Goal: Task Accomplishment & Management: Manage account settings

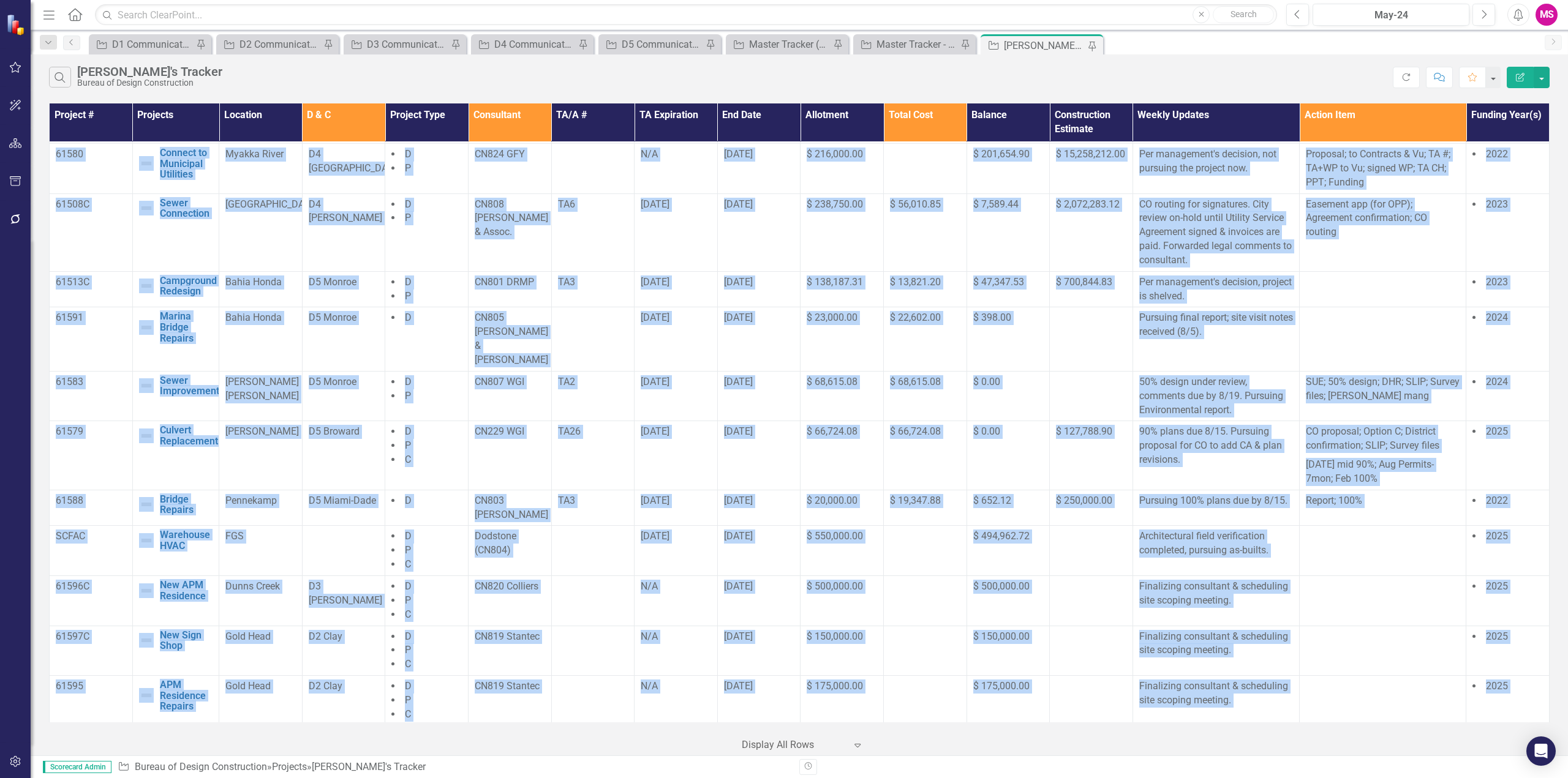
scroll to position [837, 0]
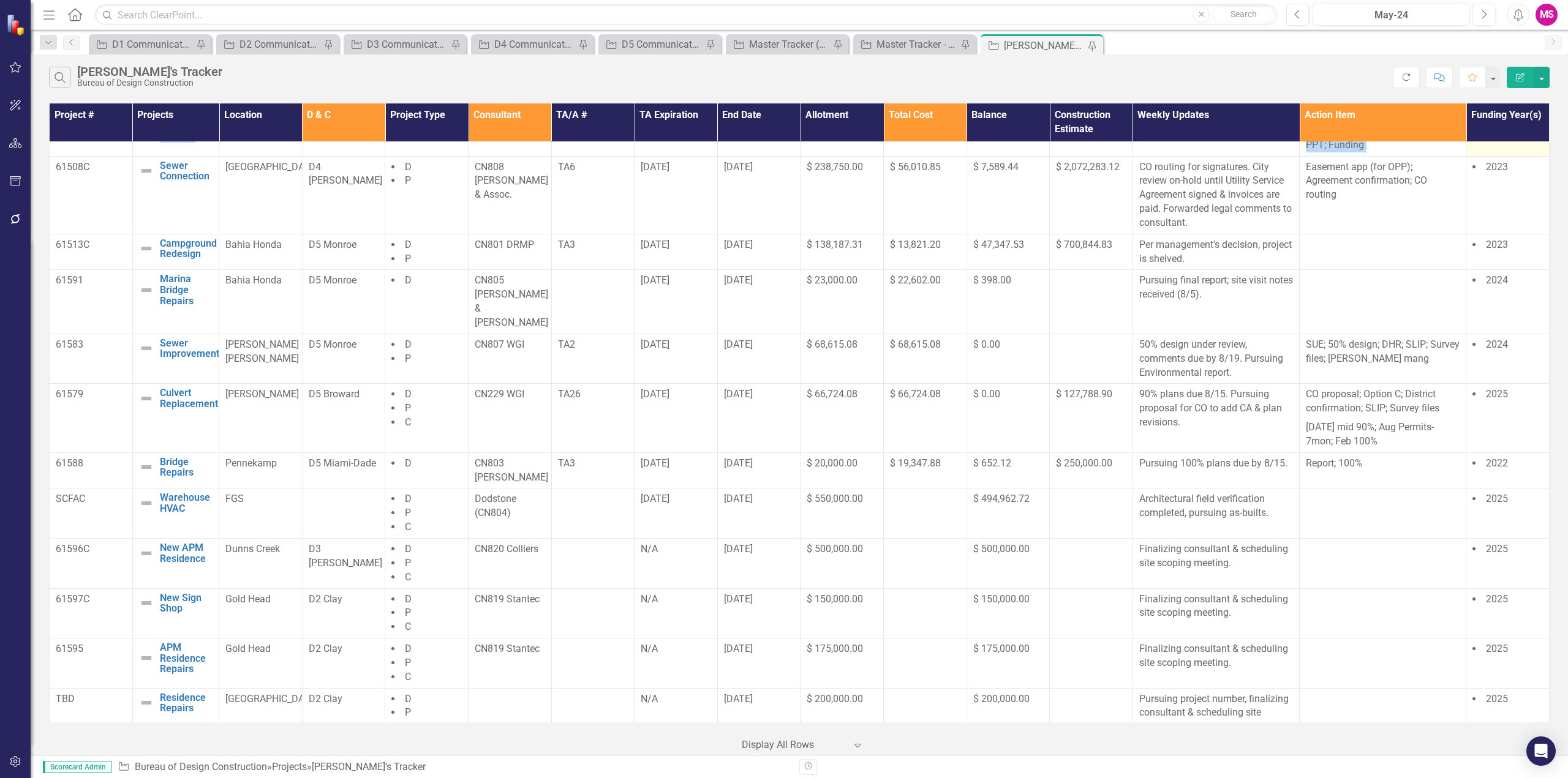
drag, startPoint x: 55, startPoint y: 151, endPoint x: 1519, endPoint y: 164, distance: 1464.1
click at [1519, 164] on tbody "61351C New Campground Edit Edit Project Link Open Element [US_STATE] Caverns D1…" at bounding box center [800, 21] width 1500 height 1433
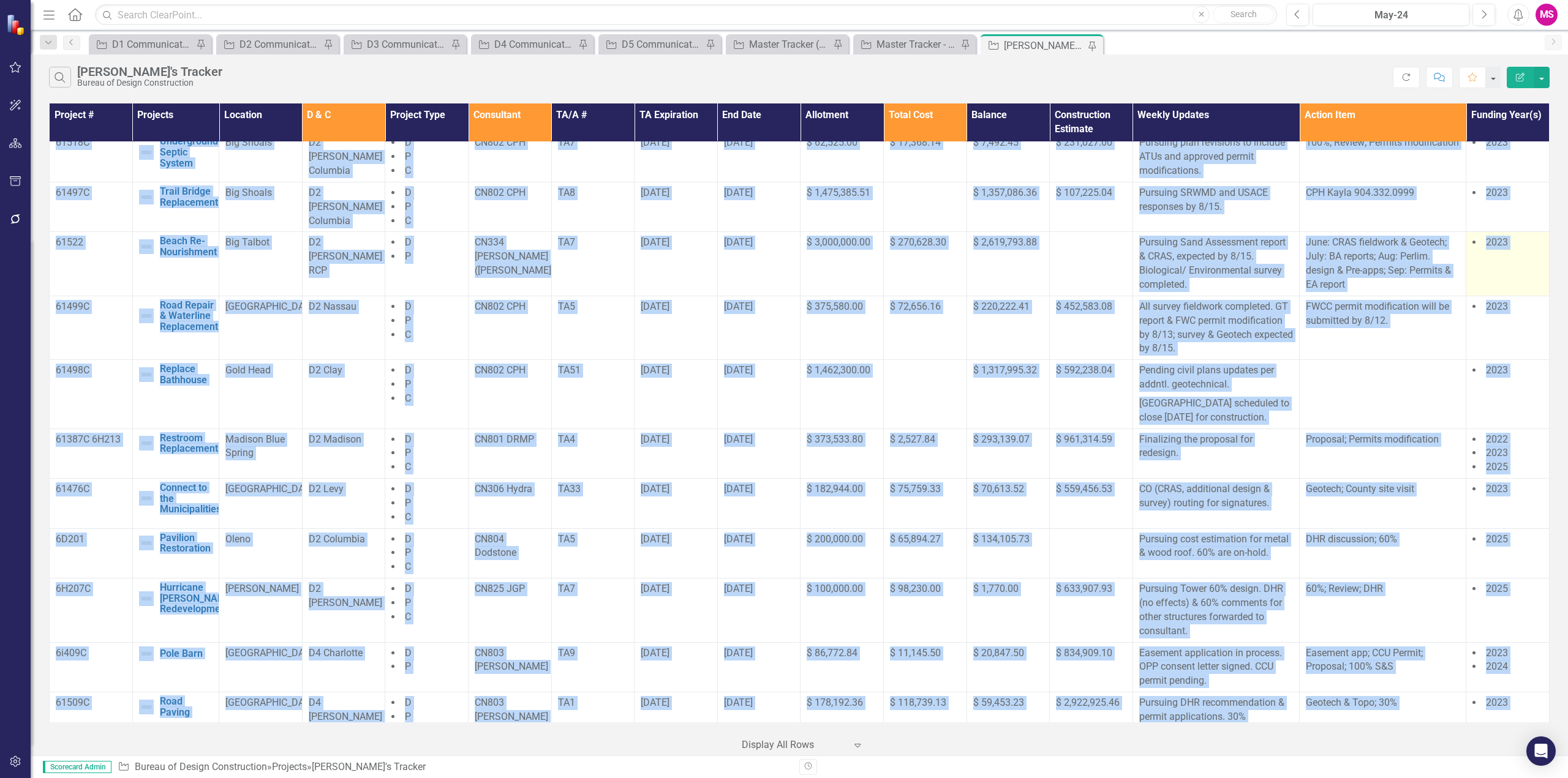
scroll to position [0, 0]
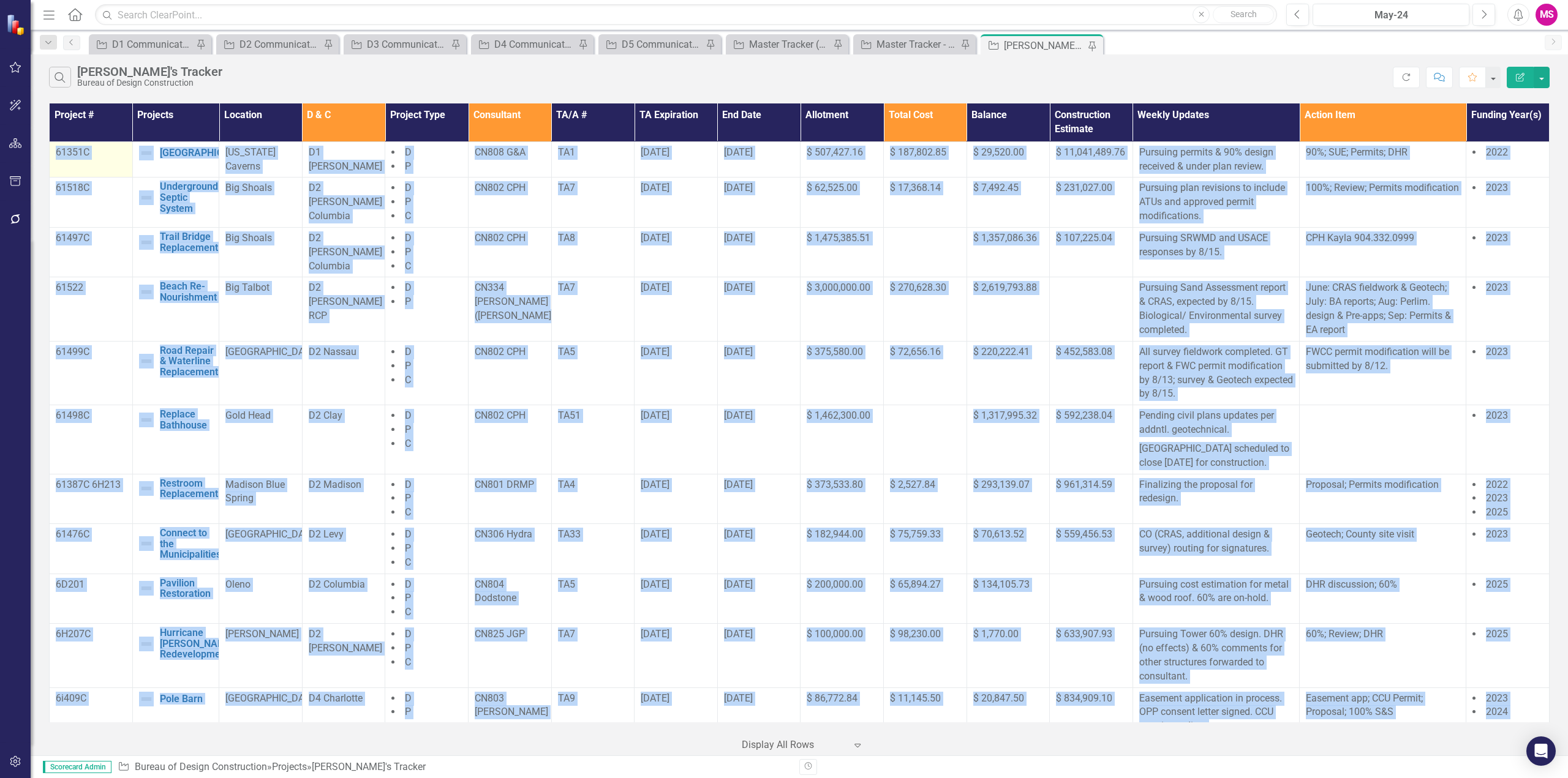
click at [74, 157] on p "61351C" at bounding box center [91, 153] width 70 height 14
click at [60, 166] on td "61351C" at bounding box center [91, 159] width 84 height 36
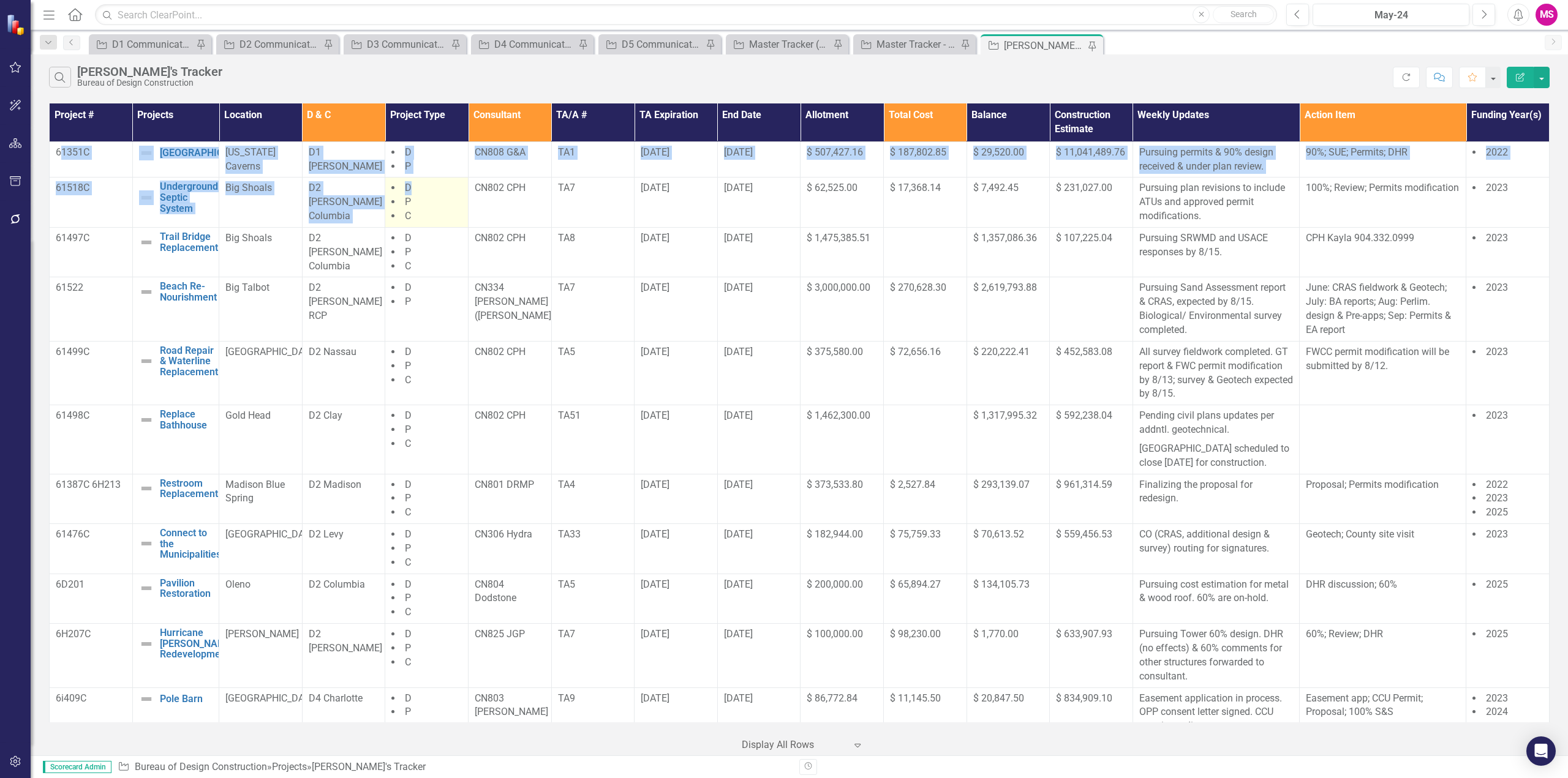
drag, startPoint x: 59, startPoint y: 150, endPoint x: 410, endPoint y: 194, distance: 353.7
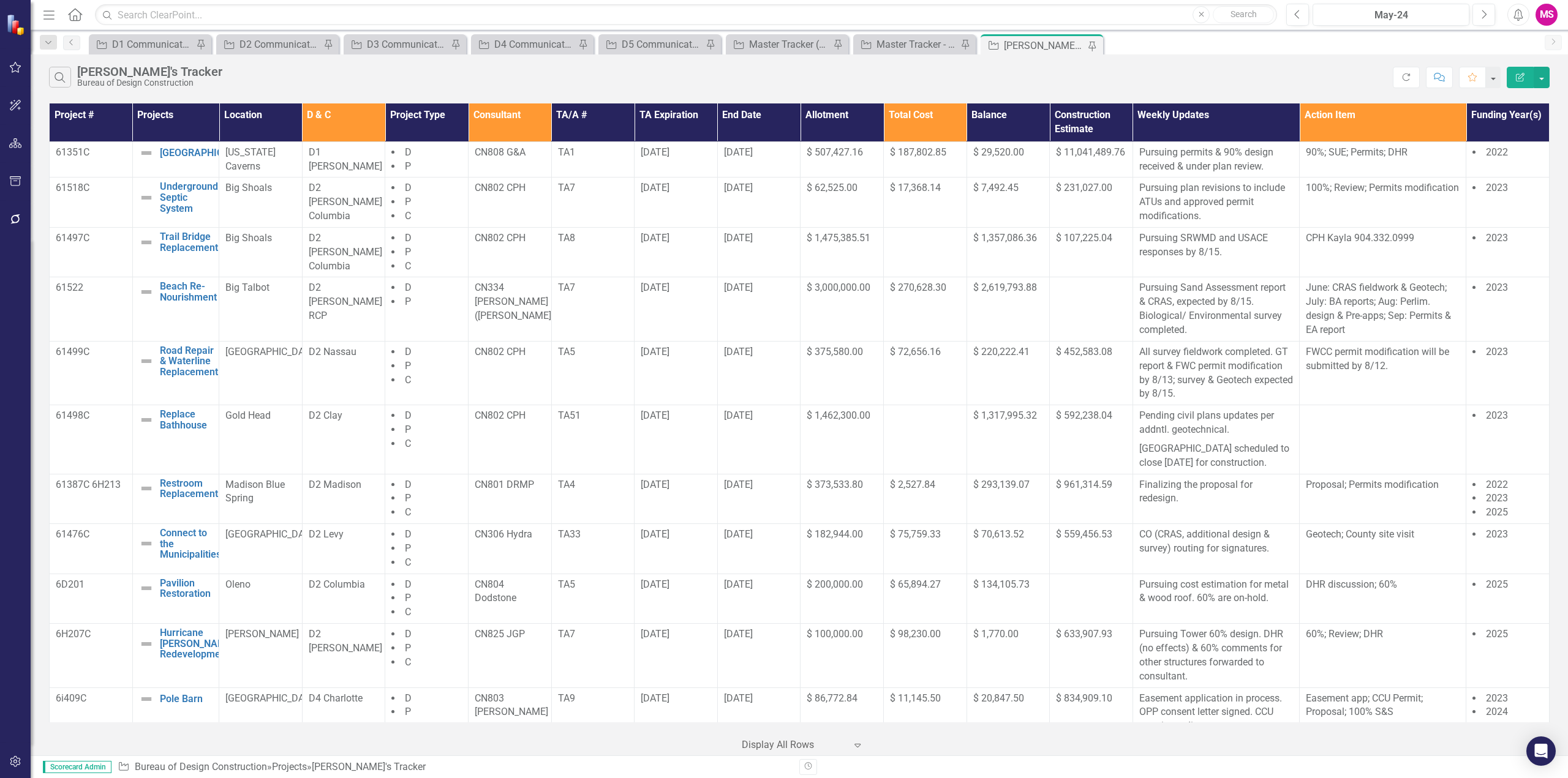
click at [40, 167] on div "Project # Projects Location D & C Project Type Consultant TA/A # TA Expiration …" at bounding box center [799, 428] width 1538 height 655
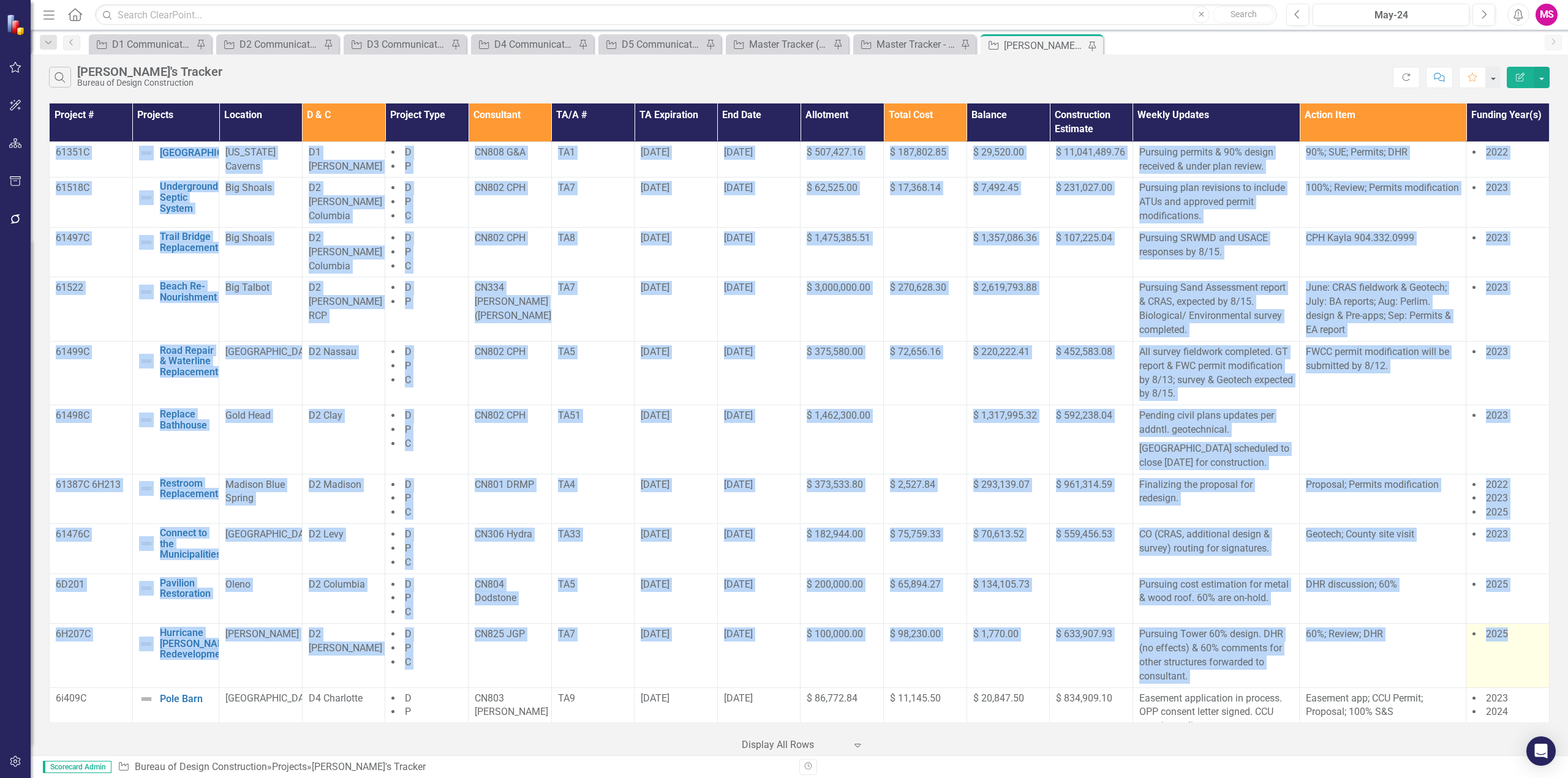
drag, startPoint x: 55, startPoint y: 151, endPoint x: 1530, endPoint y: 655, distance: 1558.7
click at [727, 310] on td "[DATE]" at bounding box center [759, 309] width 84 height 64
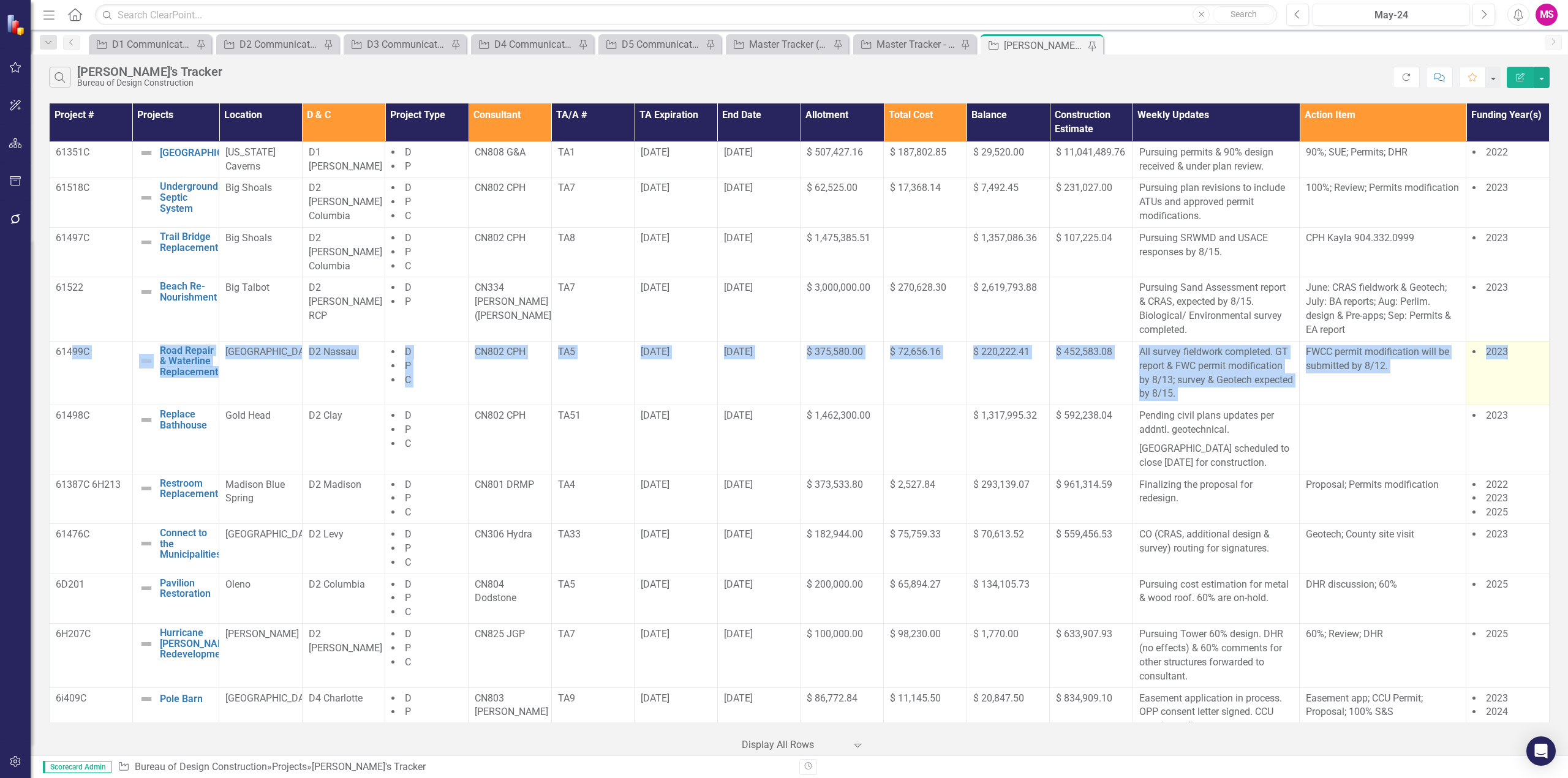
drag, startPoint x: 73, startPoint y: 361, endPoint x: 1512, endPoint y: 385, distance: 1439.2
click at [1512, 385] on tr "61499C Road Repair & Waterline Replacement Edit Edit Project Link Open Element …" at bounding box center [800, 373] width 1500 height 64
click at [763, 43] on div "Master Tracker (External)" at bounding box center [790, 45] width 81 height 16
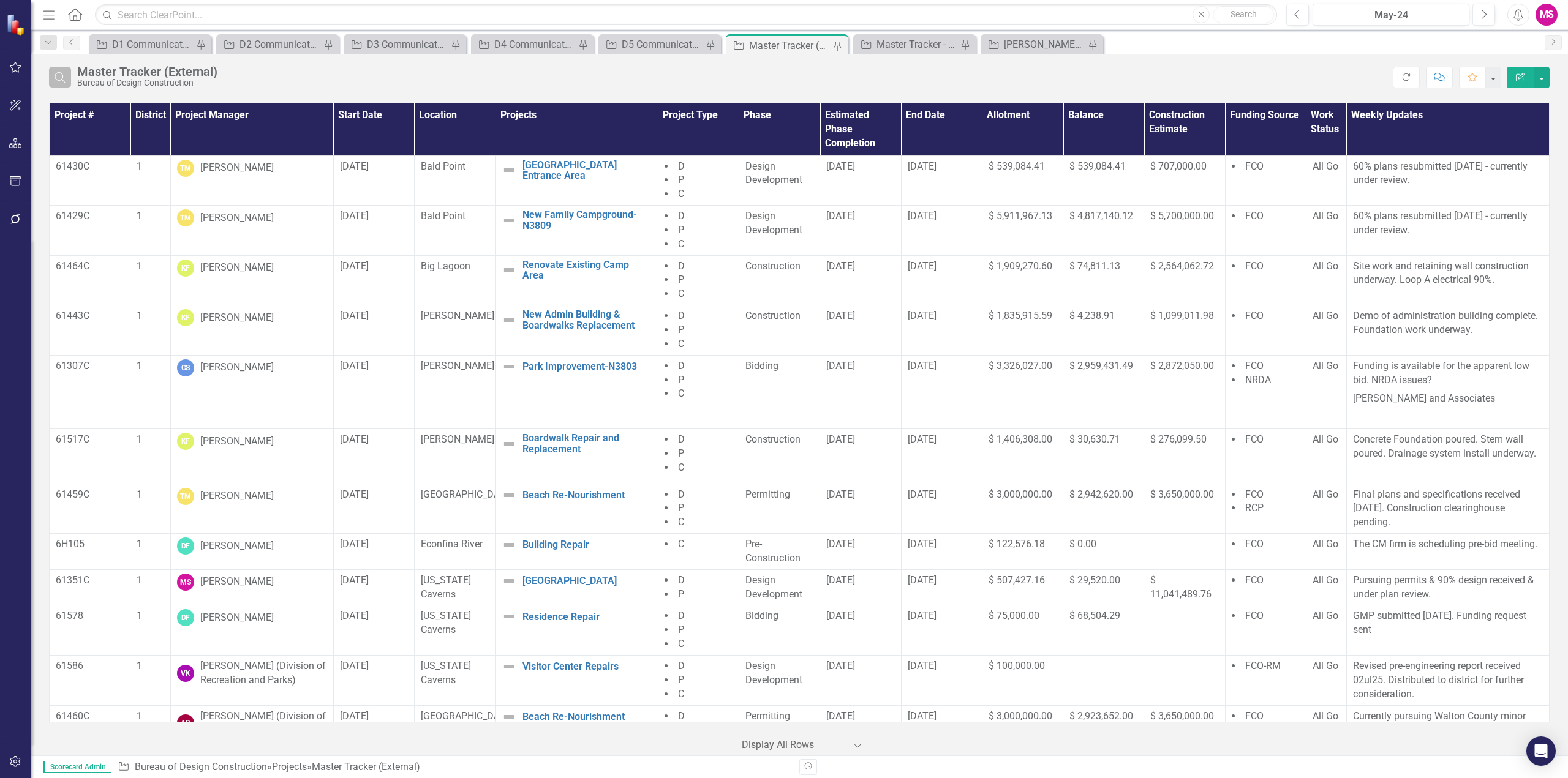
click at [67, 80] on button "Search" at bounding box center [60, 77] width 22 height 21
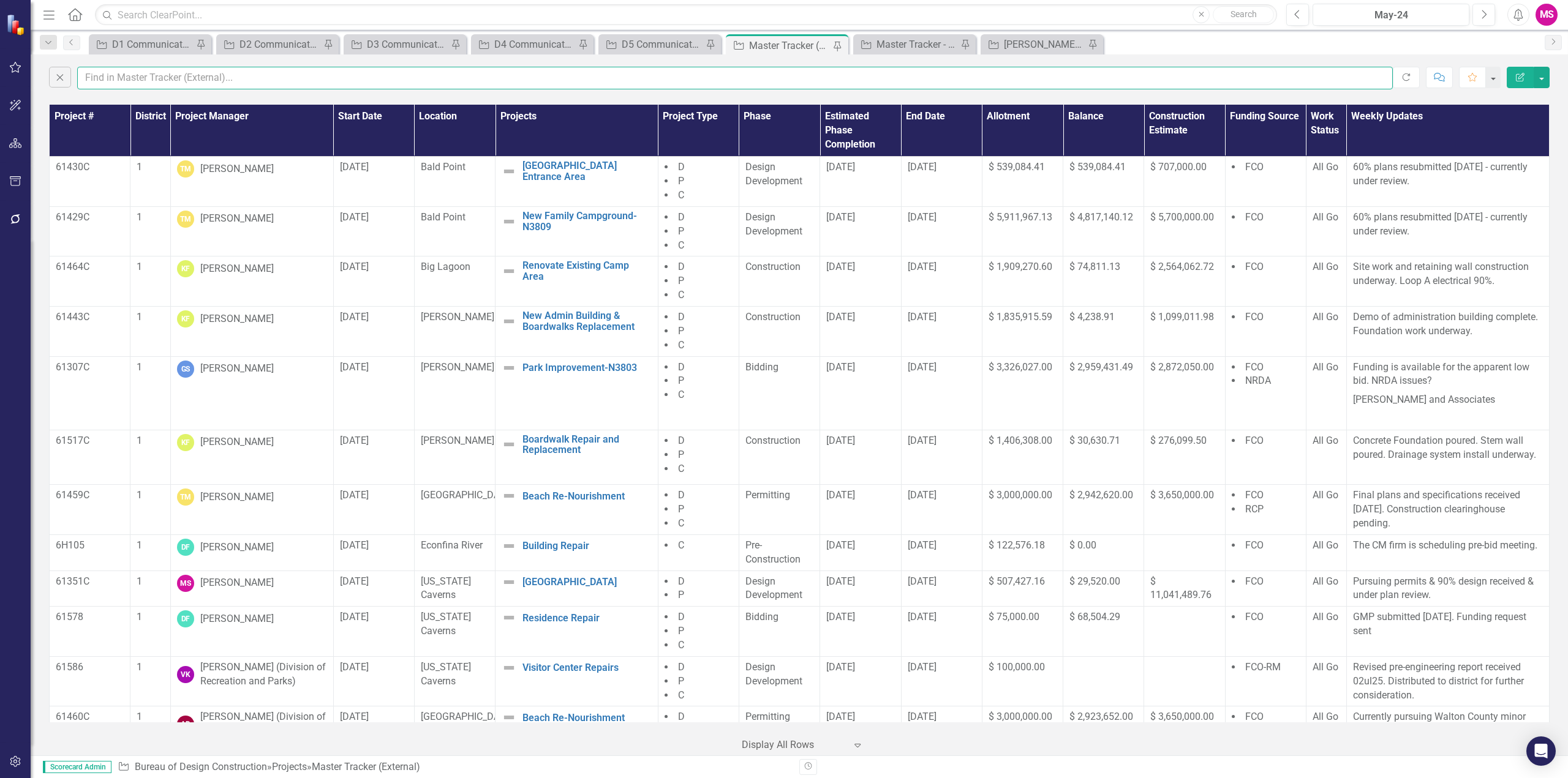
click at [118, 77] on input "text" at bounding box center [735, 78] width 1316 height 23
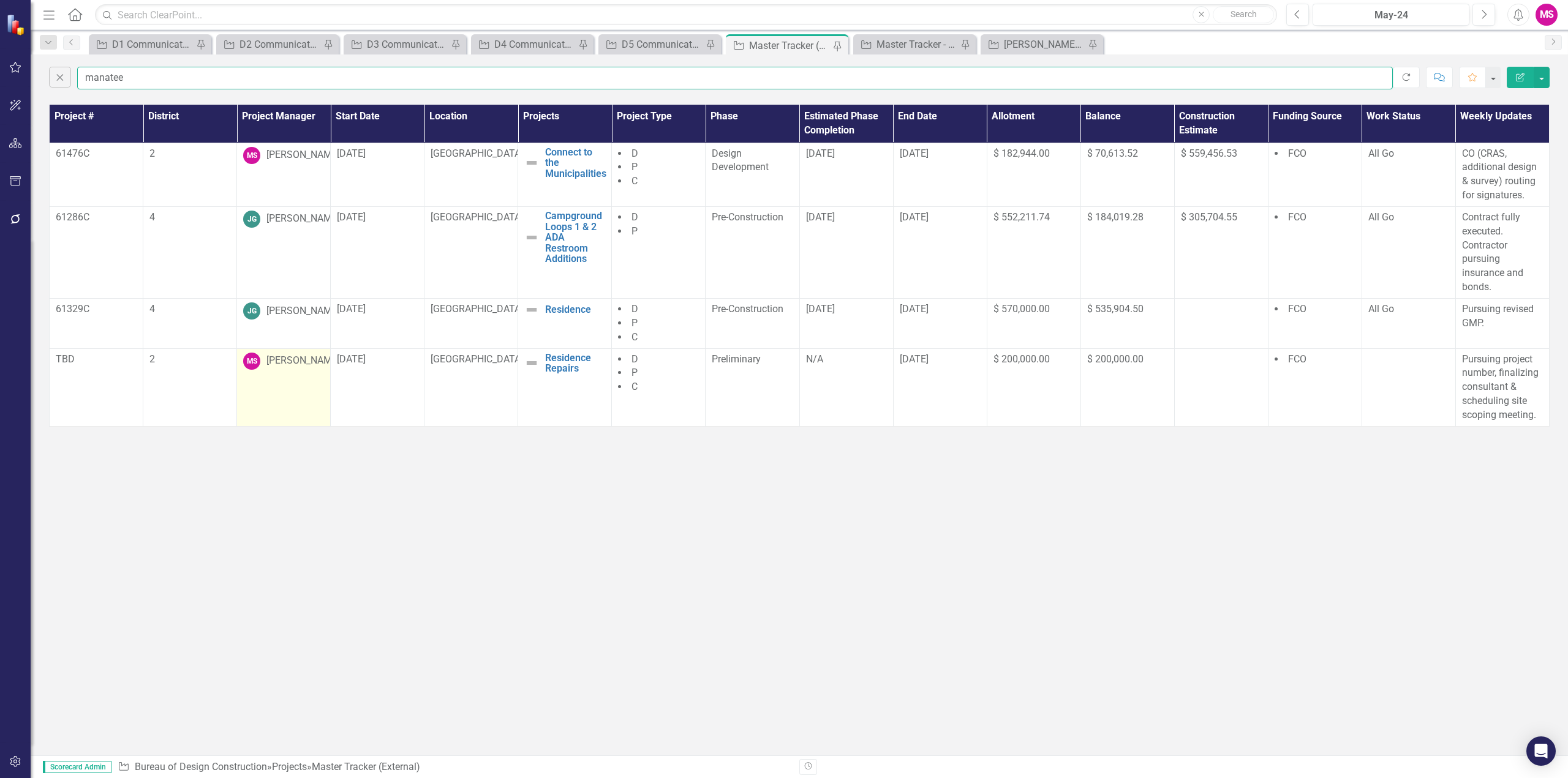
type input "manatee"
click at [267, 354] on div "[PERSON_NAME]" at bounding box center [303, 361] width 74 height 14
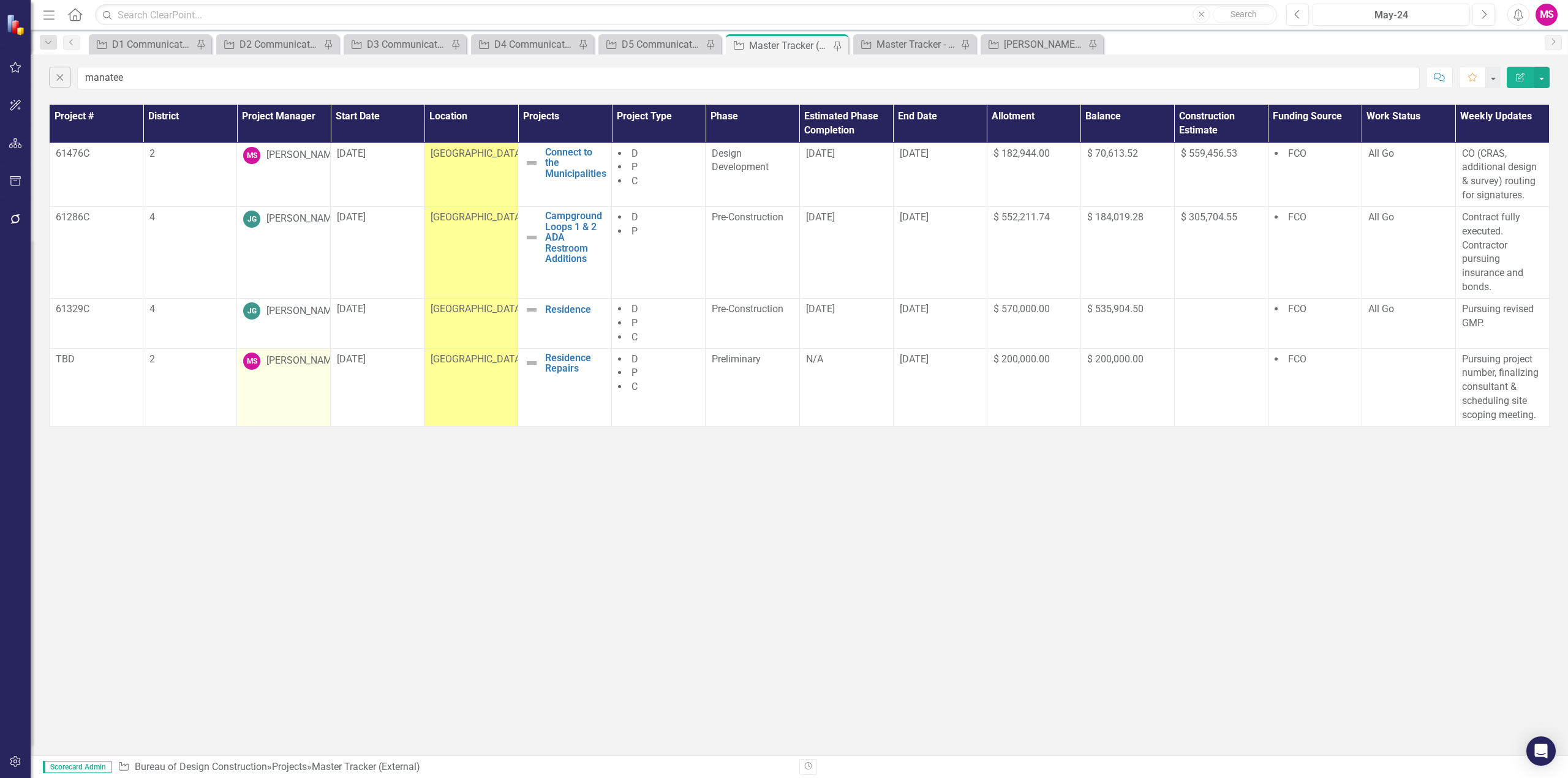
click at [267, 354] on div "[PERSON_NAME]" at bounding box center [303, 361] width 74 height 14
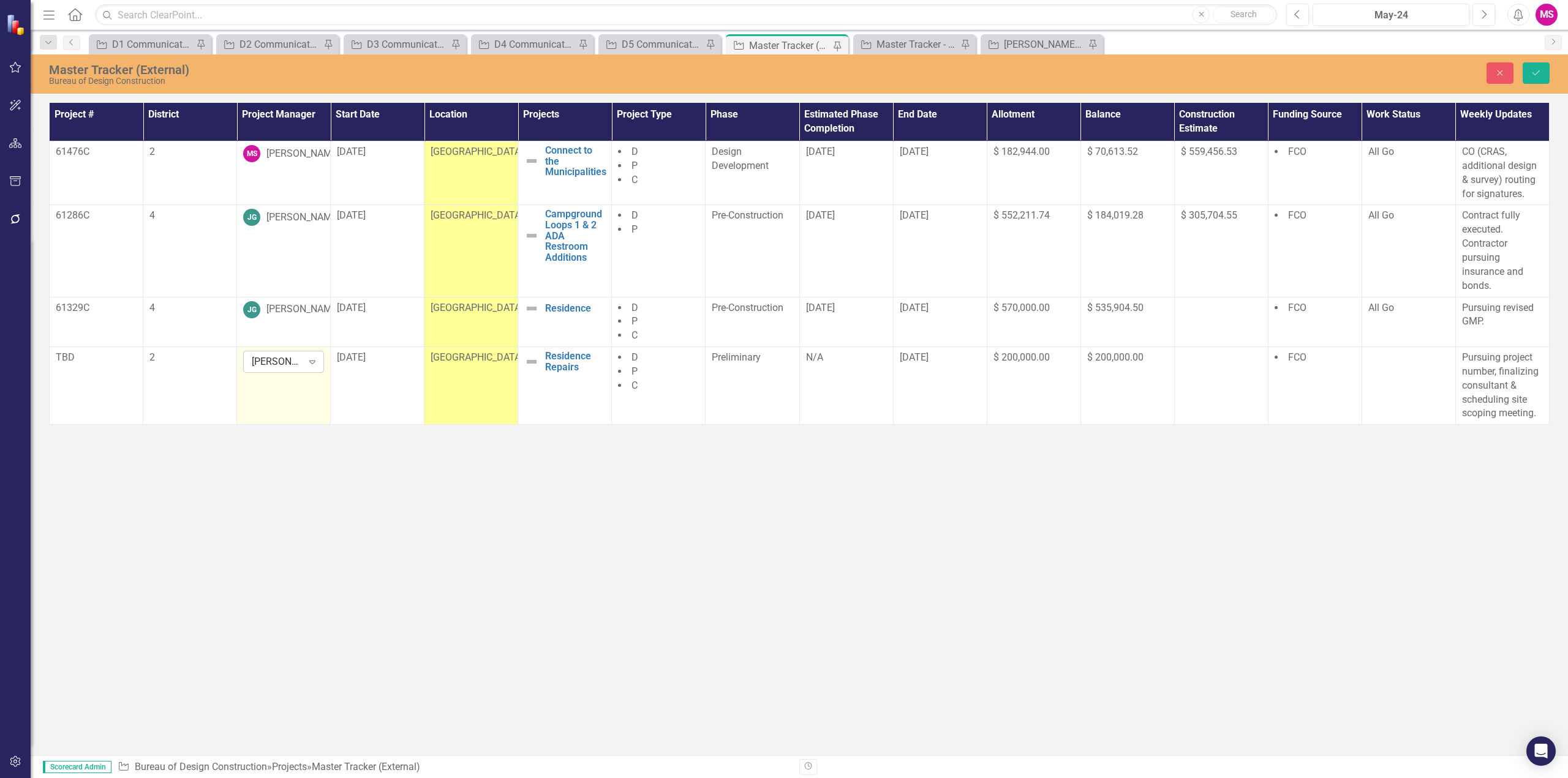
click at [313, 361] on icon at bounding box center [312, 362] width 6 height 4
type input "kee"
click at [223, 777] on div "JR Kee n" at bounding box center [786, 789] width 1548 height 14
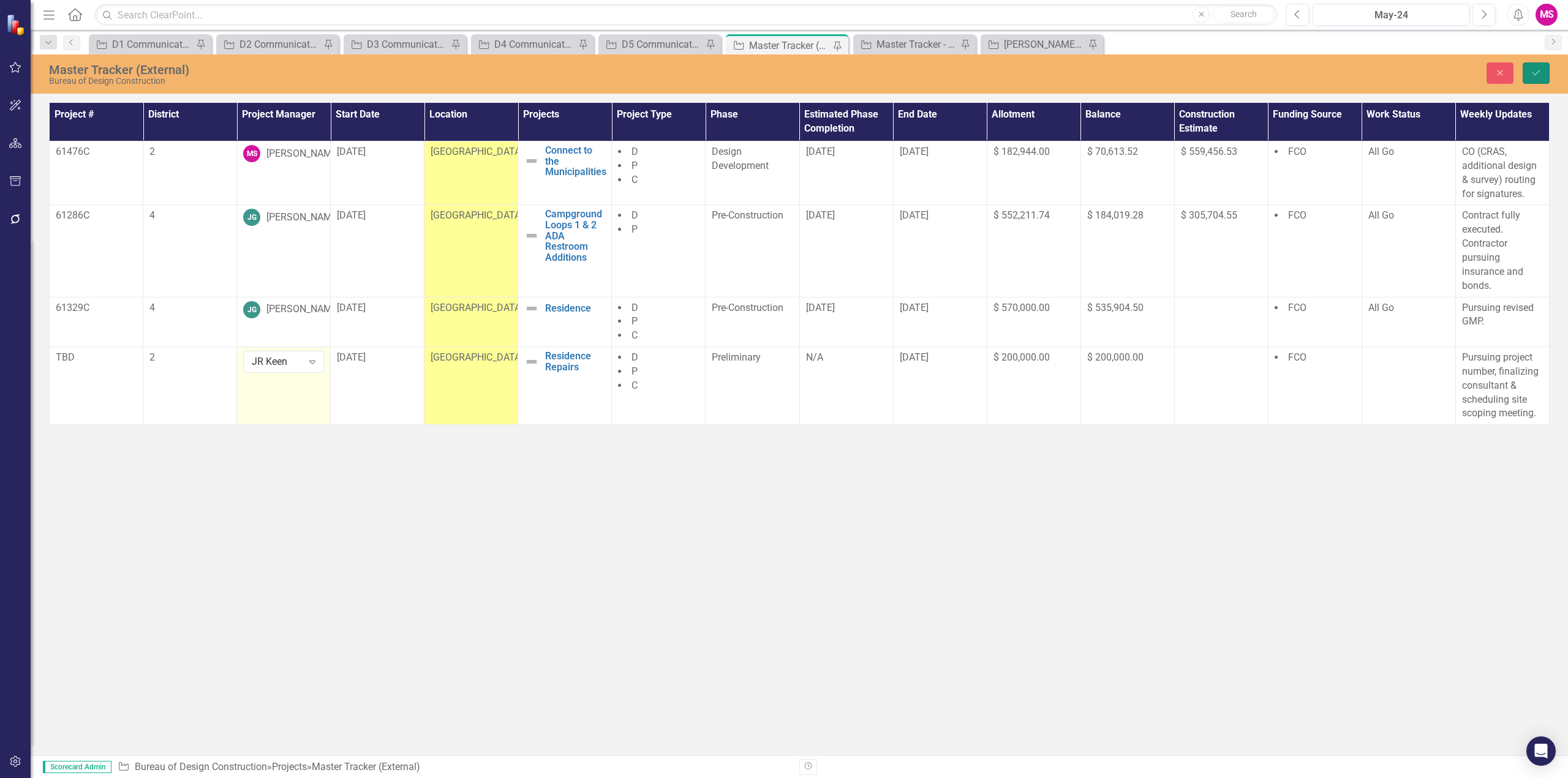
click at [1534, 69] on icon "Save" at bounding box center [1536, 73] width 11 height 9
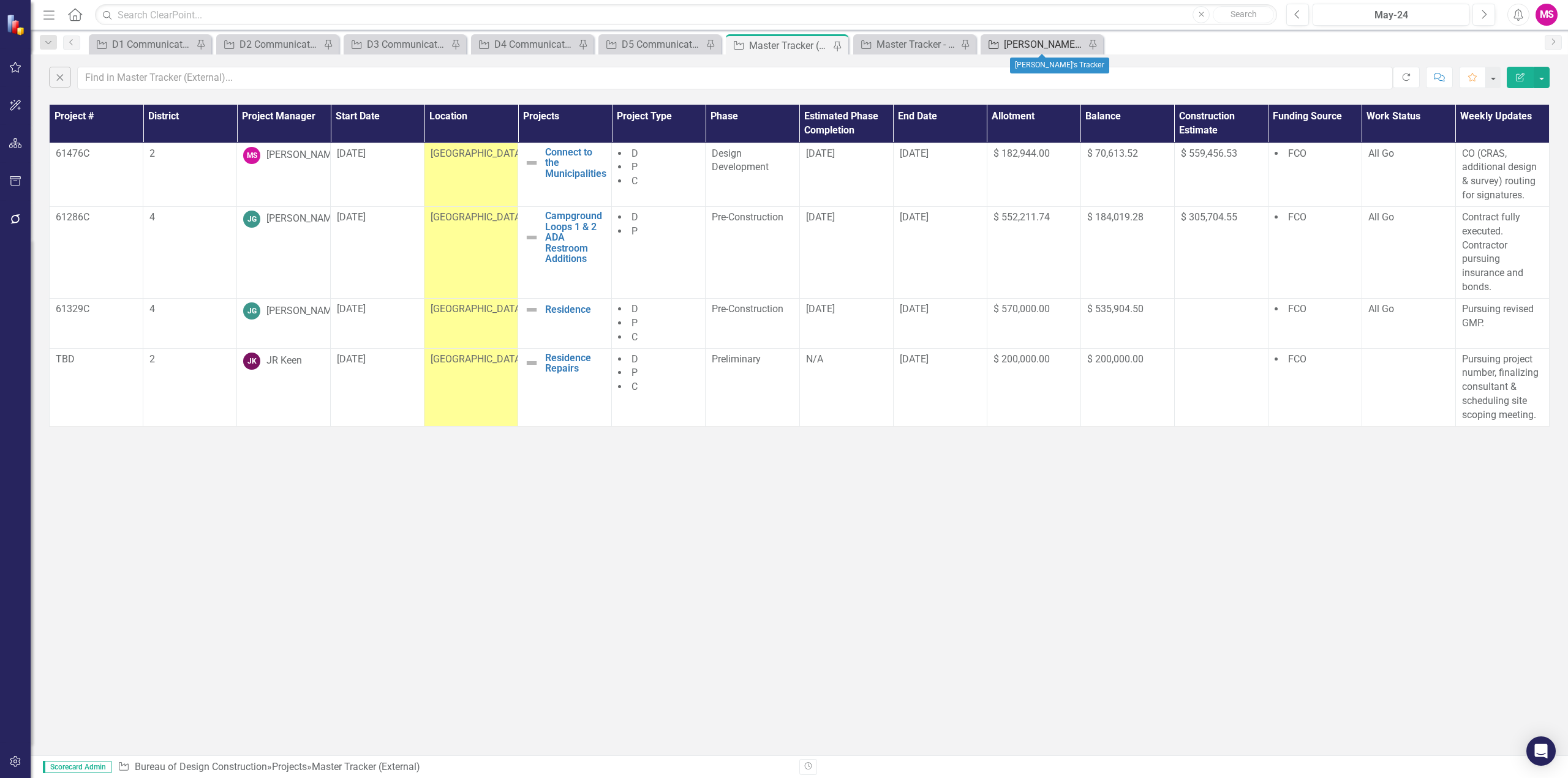
click at [1037, 45] on div "[PERSON_NAME]'s Tracker" at bounding box center [1044, 45] width 81 height 16
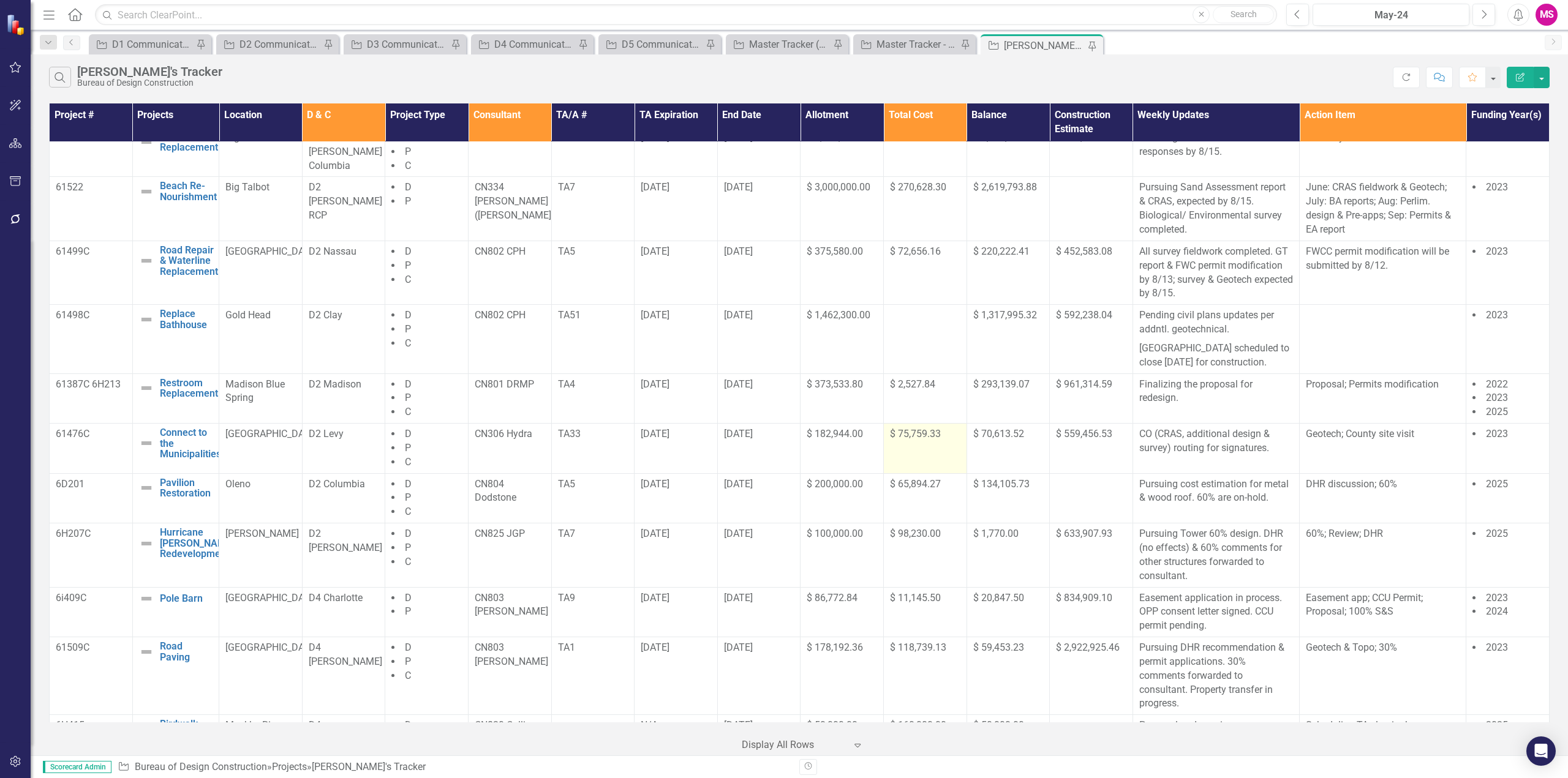
scroll to position [123, 0]
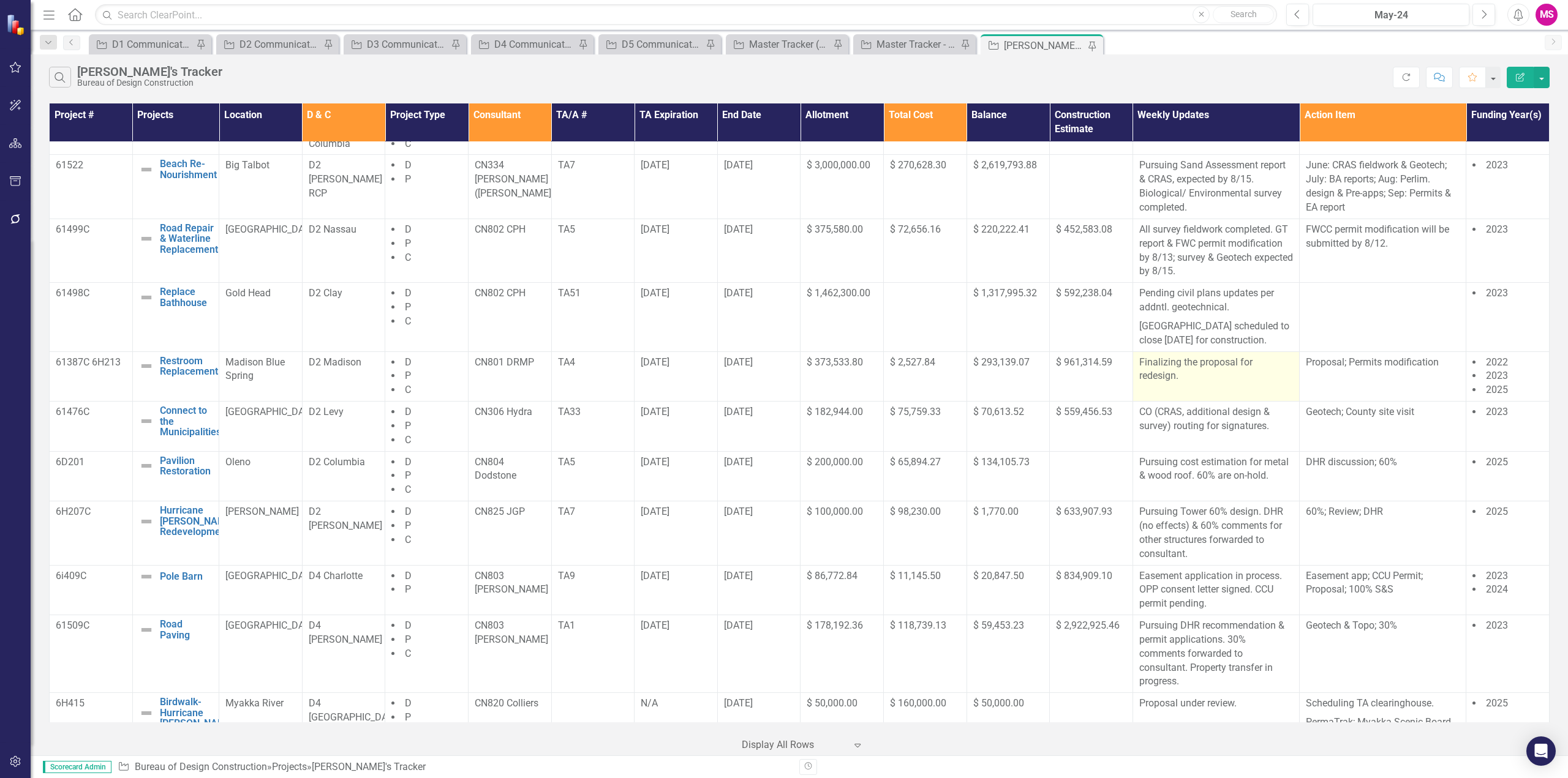
click at [1148, 374] on p "Finalizing the proposal for redesign." at bounding box center [1216, 370] width 154 height 28
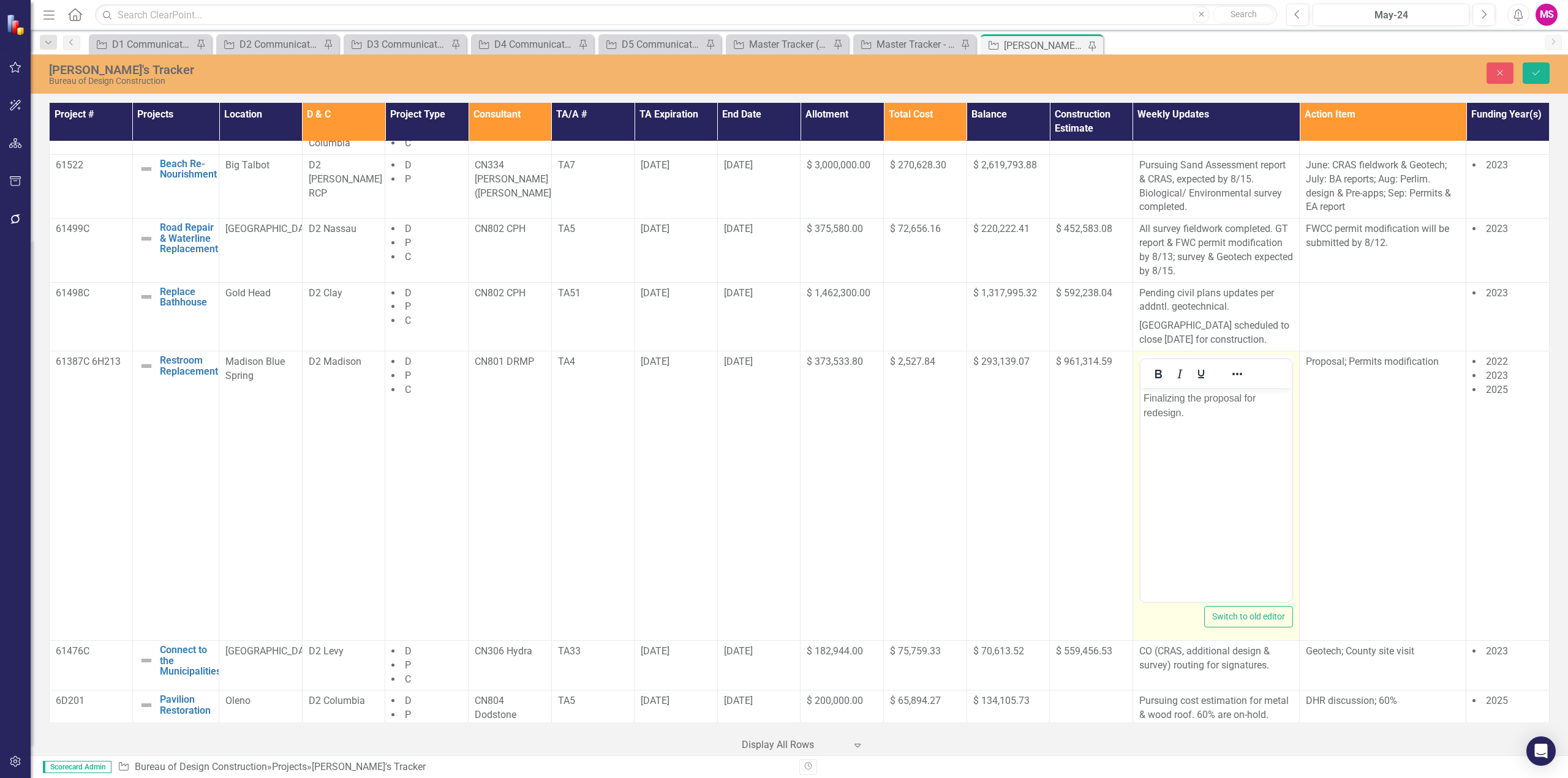
scroll to position [0, 0]
click at [1204, 417] on p "Finalizing the proposal for redesign." at bounding box center [1215, 405] width 145 height 29
click at [1187, 412] on p "Finalizing the proposal for redesign. Funding" at bounding box center [1215, 405] width 145 height 29
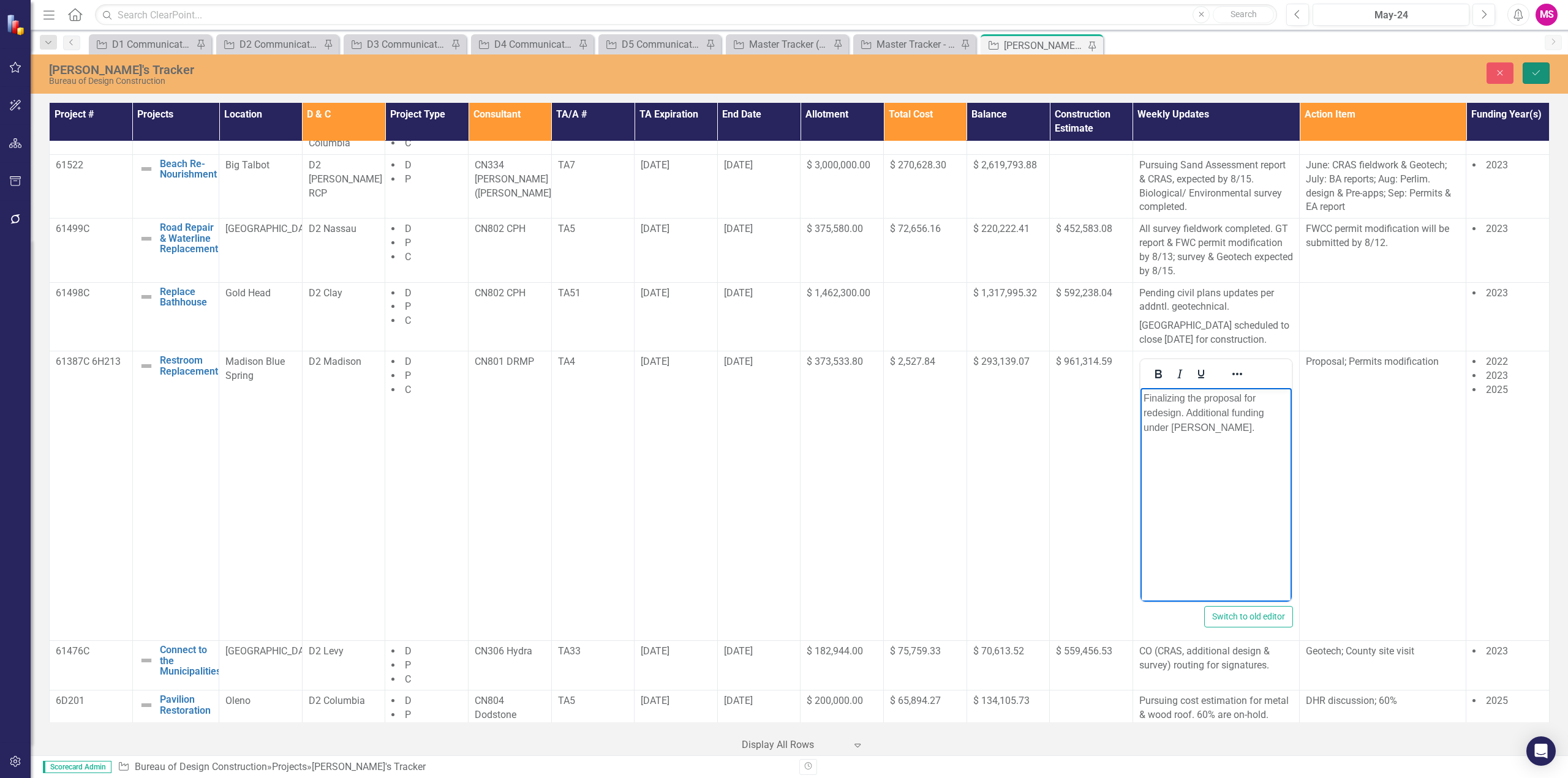
click at [1536, 74] on icon "Save" at bounding box center [1536, 73] width 11 height 9
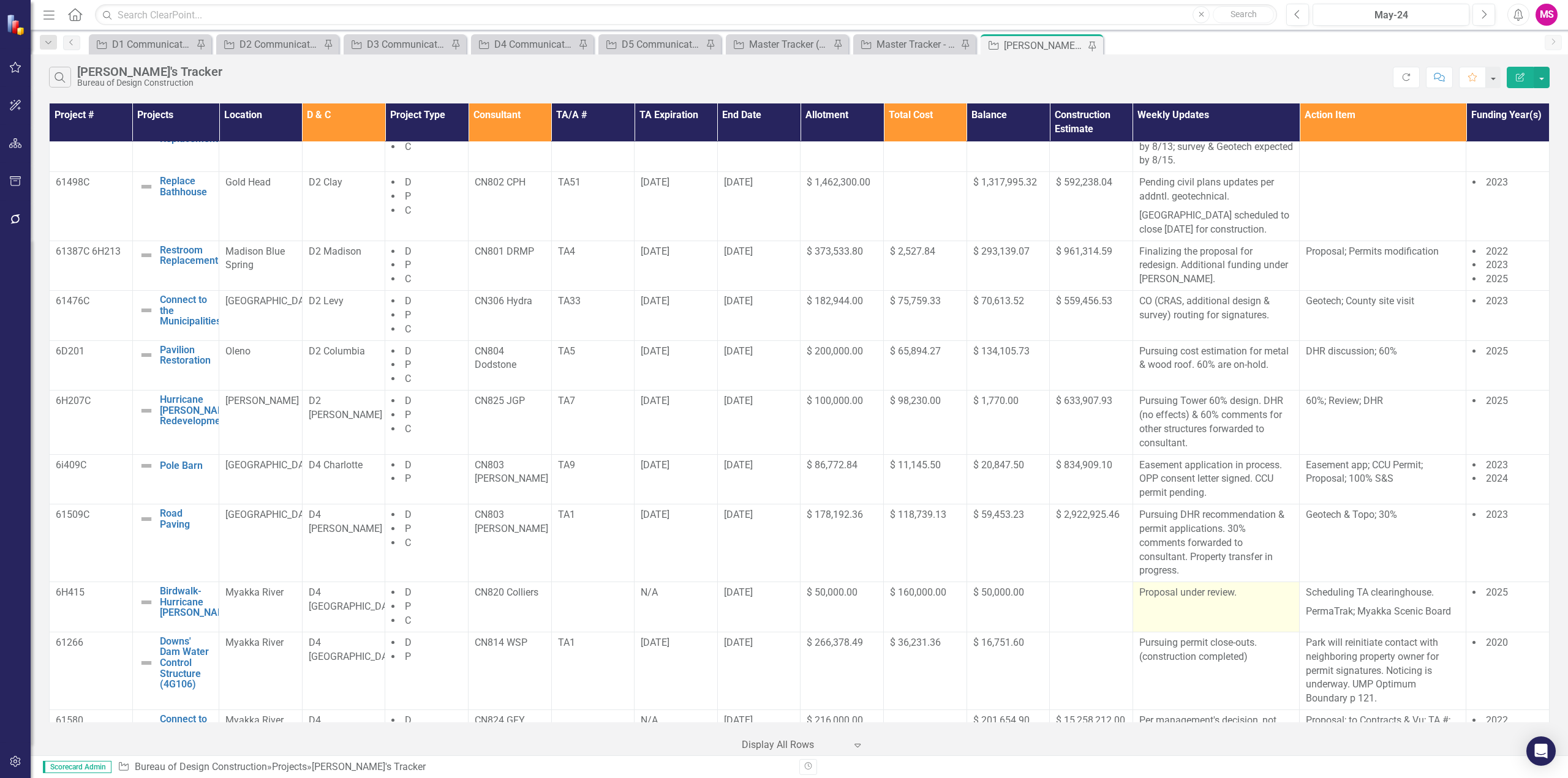
scroll to position [490, 0]
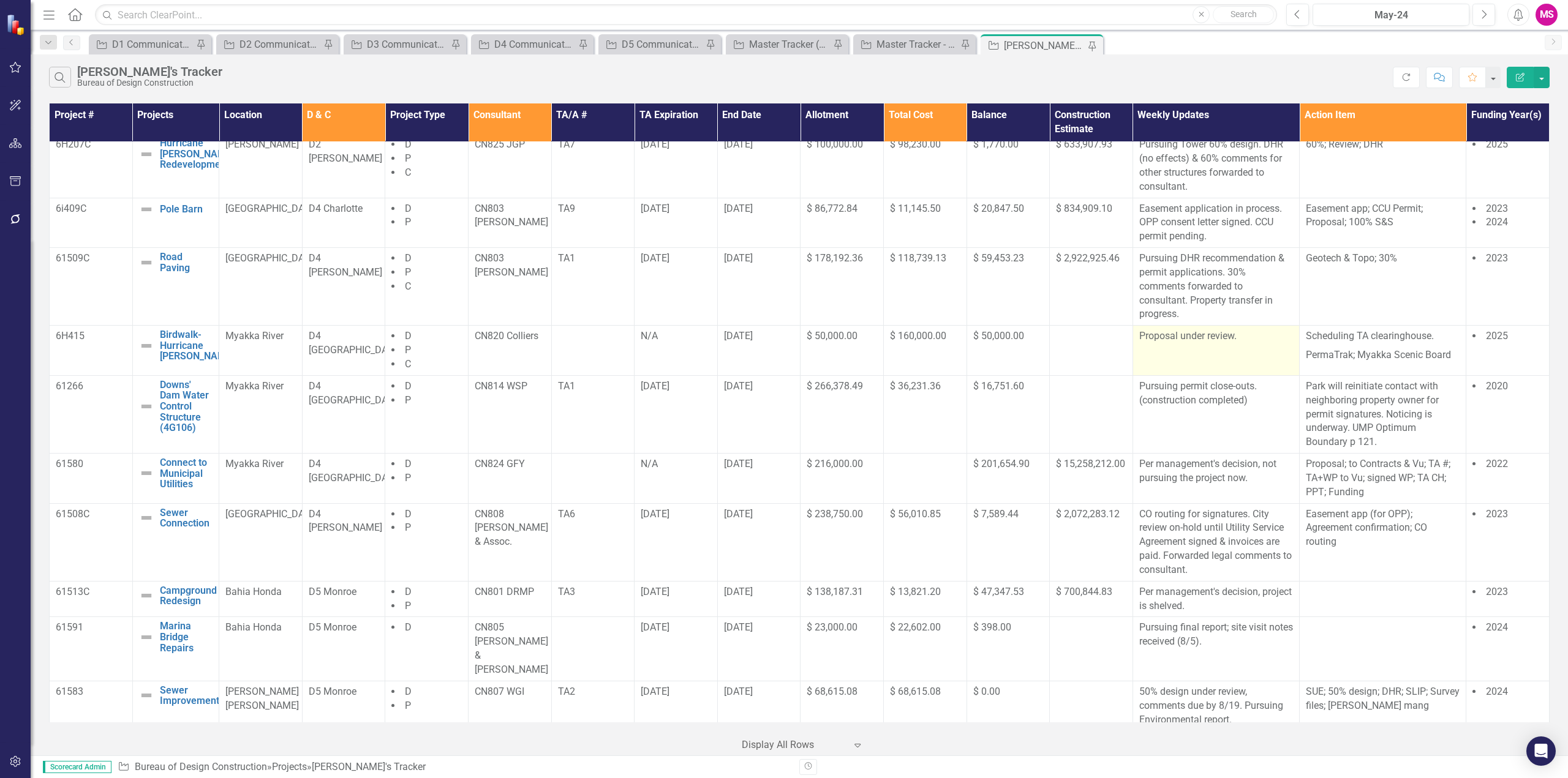
click at [1195, 359] on td "Proposal under review." at bounding box center [1216, 351] width 167 height 50
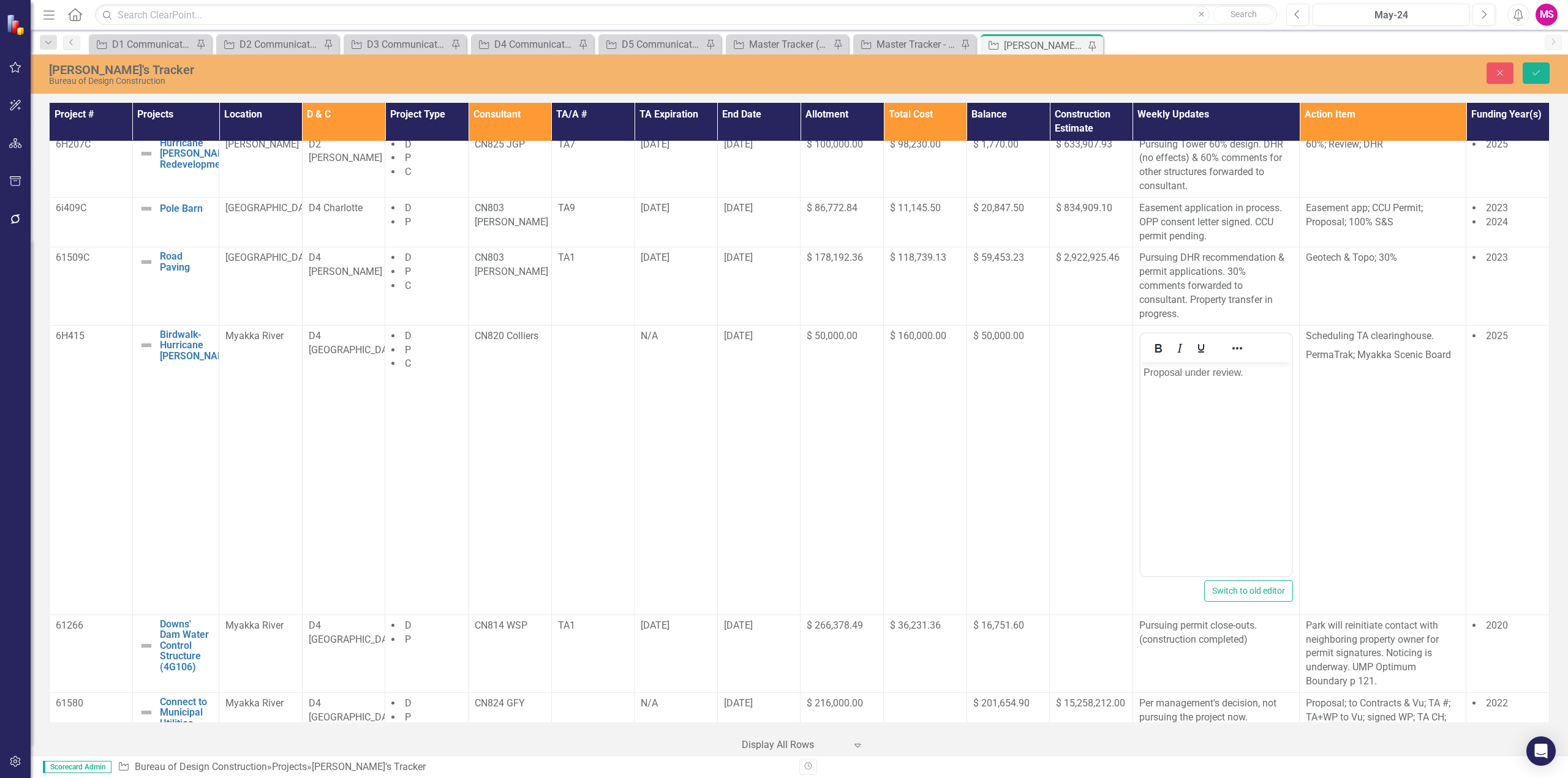
scroll to position [0, 0]
drag, startPoint x: 1239, startPoint y: 368, endPoint x: 2233, endPoint y: 776, distance: 1074.5
click at [1140, 397] on html "Proposal under review." at bounding box center [1215, 453] width 151 height 184
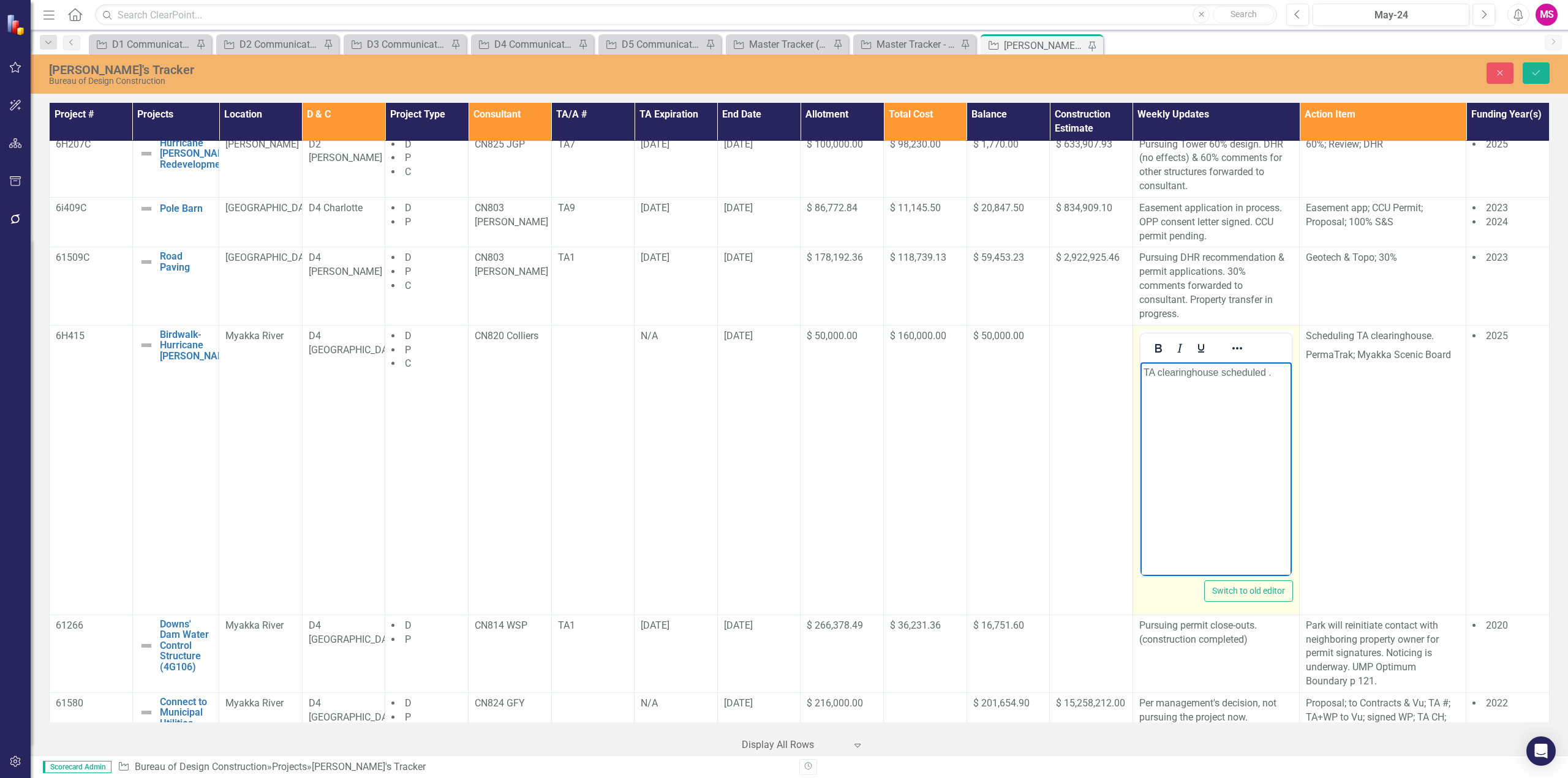
click at [1267, 372] on p "TA clearinghouse scheduled ." at bounding box center [1215, 372] width 145 height 15
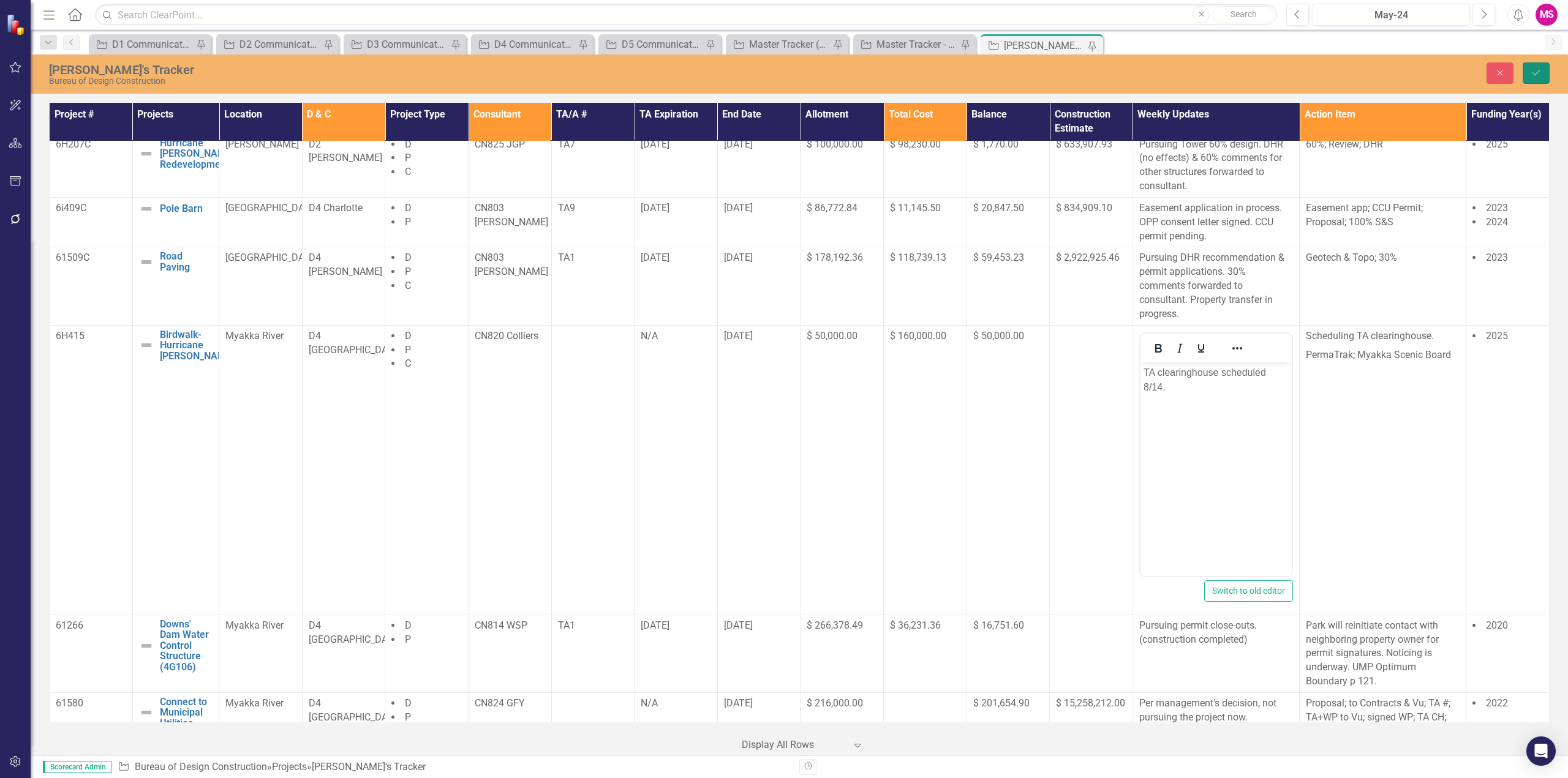
click at [1539, 72] on icon "Save" at bounding box center [1536, 73] width 11 height 9
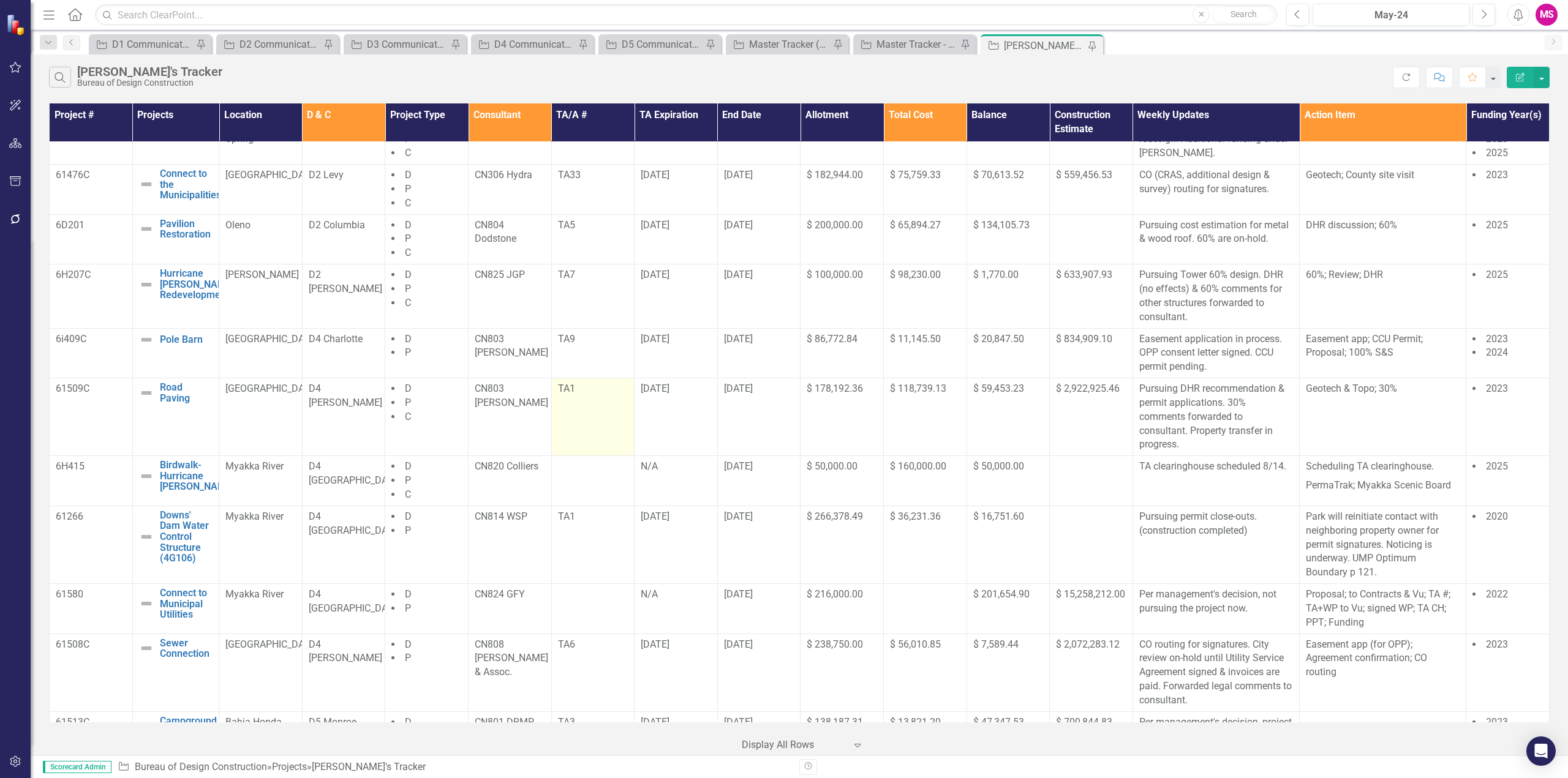
scroll to position [367, 0]
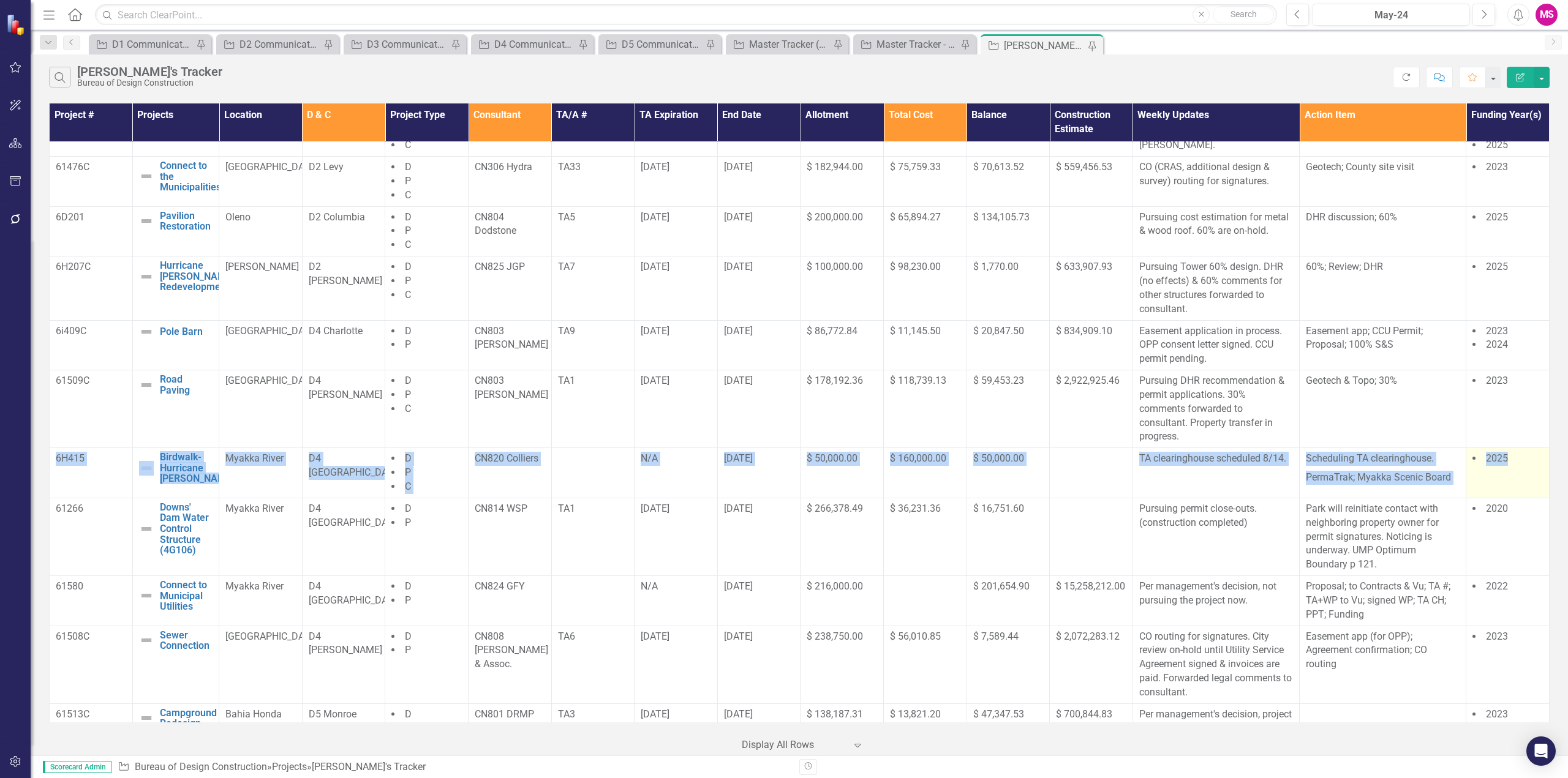
drag, startPoint x: 55, startPoint y: 490, endPoint x: 1511, endPoint y: 490, distance: 1456.0
click at [1511, 490] on tr "6H415 Birdwalk- Hurricane [PERSON_NAME] Edit Edit Project Link Open Element Mya…" at bounding box center [800, 473] width 1500 height 50
click at [1352, 484] on p "PermaTrak; Myakka Scenic Board" at bounding box center [1382, 476] width 154 height 16
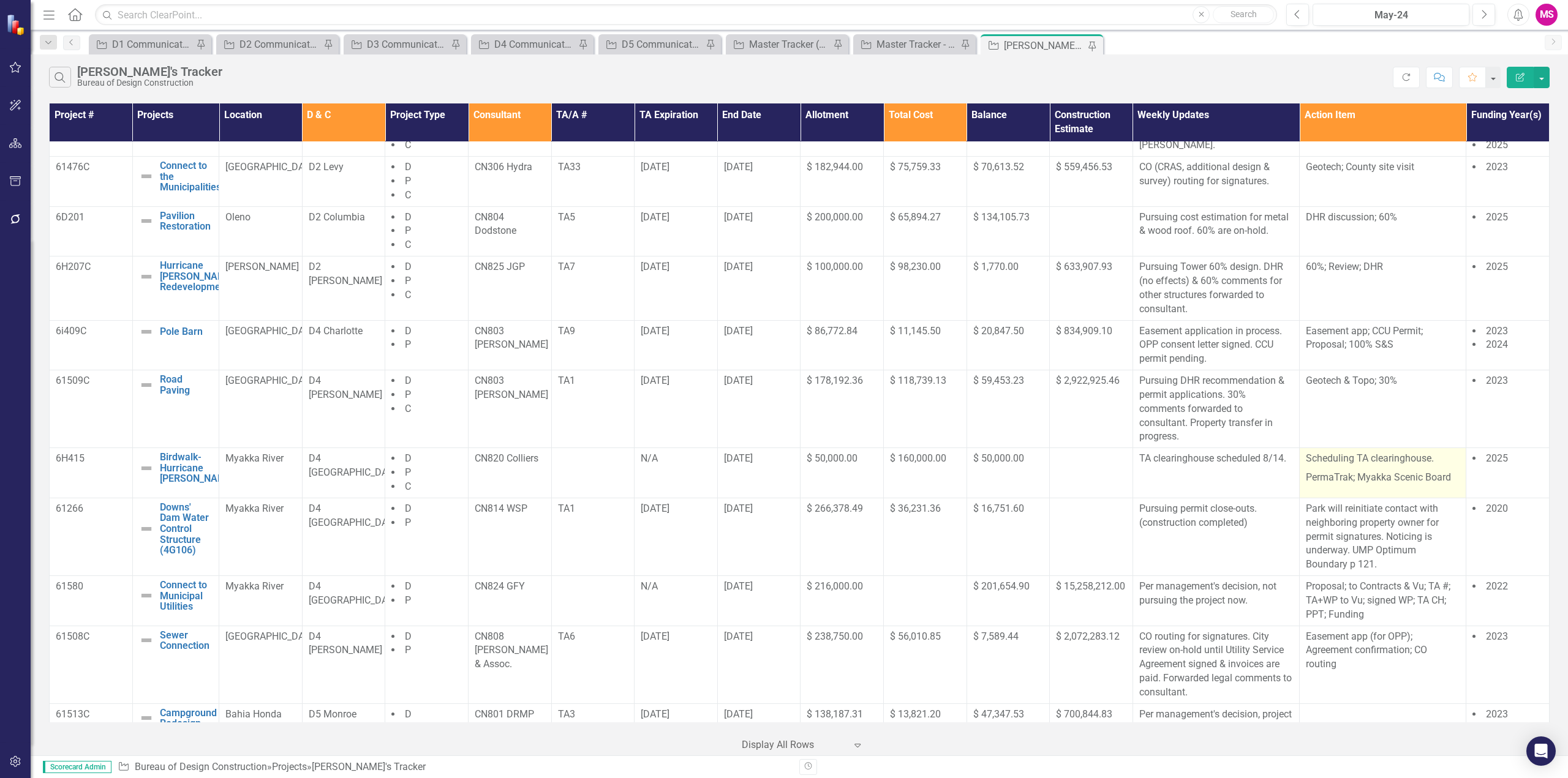
click at [1384, 483] on p "PermaTrak; Myakka Scenic Board" at bounding box center [1382, 476] width 154 height 16
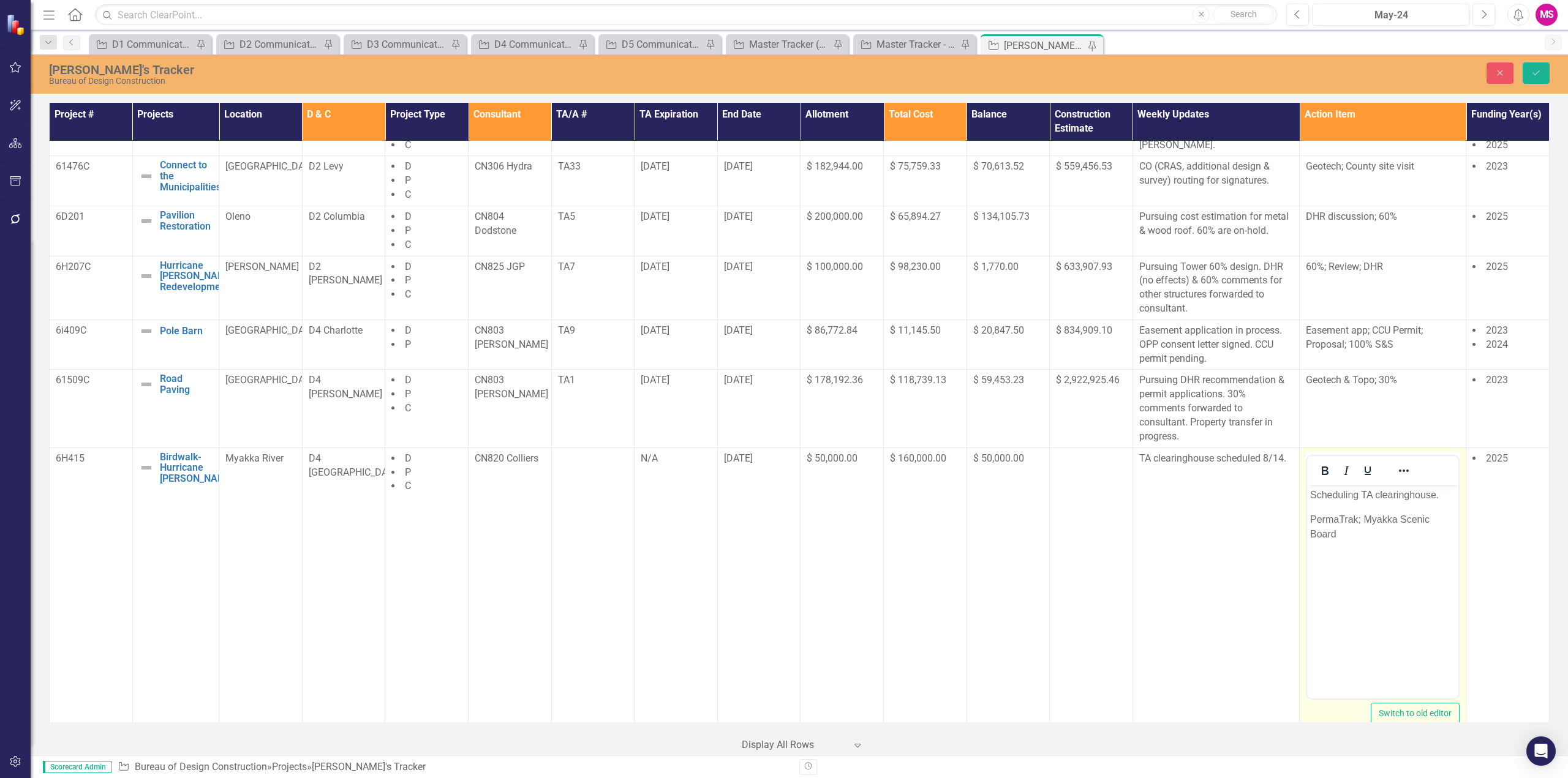
scroll to position [0, 0]
drag, startPoint x: 1314, startPoint y: 507, endPoint x: 2604, endPoint y: 989, distance: 1377.1
click at [1307, 490] on html "Scheduling TA clearinghouse. PermaTrak; Myakka Scenic Board" at bounding box center [1382, 575] width 151 height 184
drag, startPoint x: 1384, startPoint y: 507, endPoint x: 1450, endPoint y: 548, distance: 77.7
click at [1450, 548] on body "PermaTrak; Myakka Scenic Board" at bounding box center [1382, 575] width 151 height 184
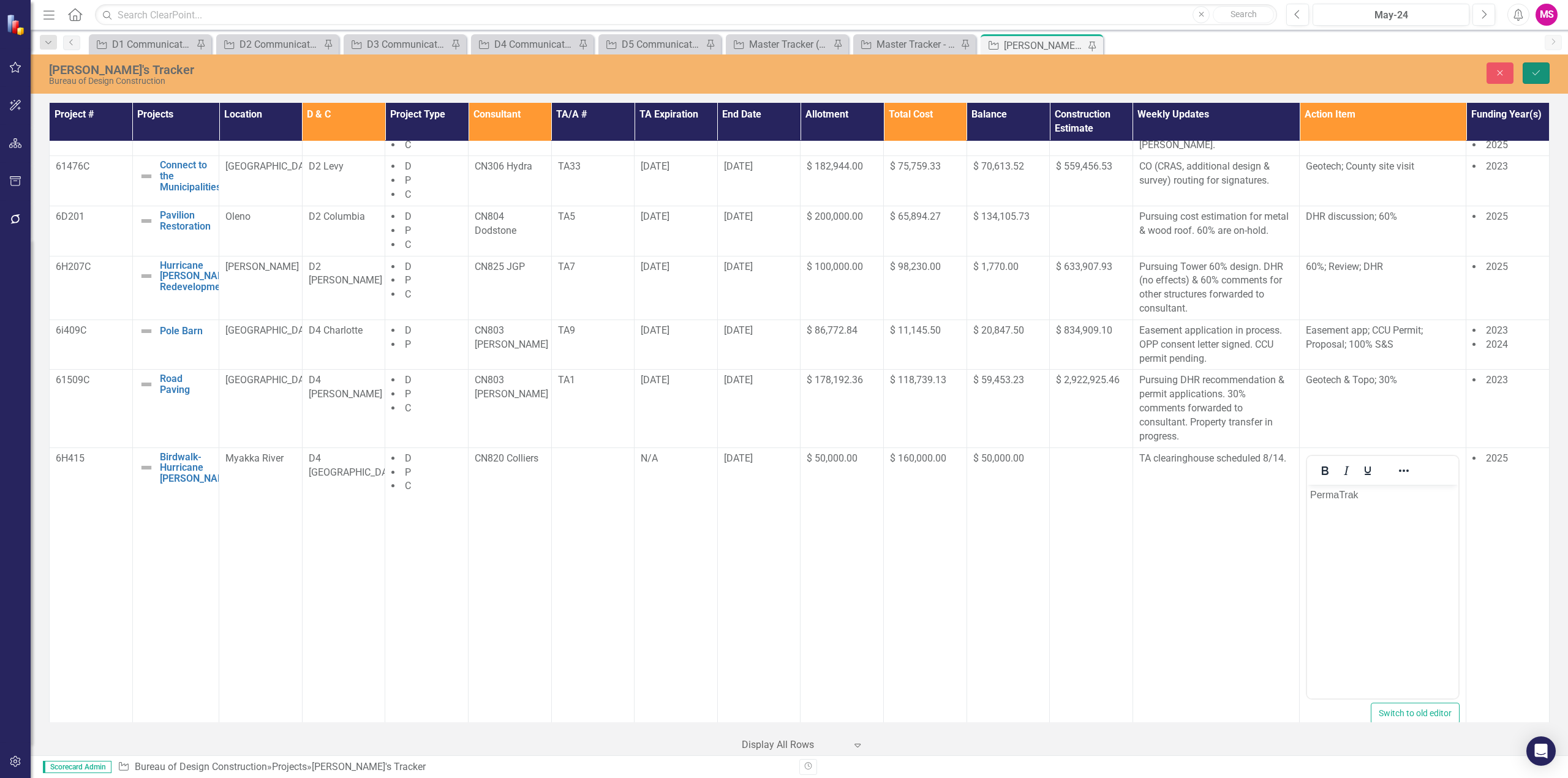
click at [1535, 75] on icon "Save" at bounding box center [1536, 73] width 11 height 9
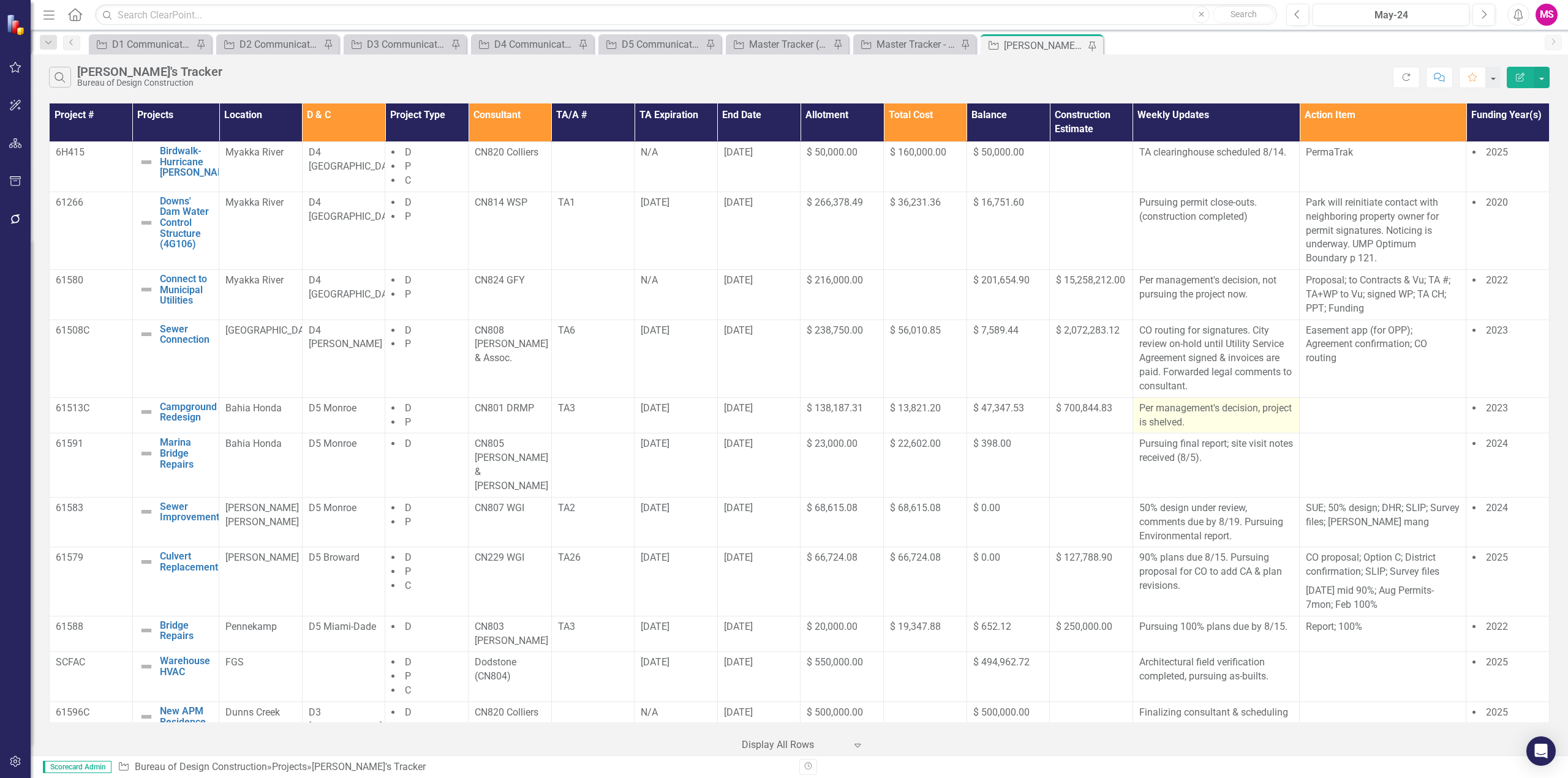
scroll to position [735, 0]
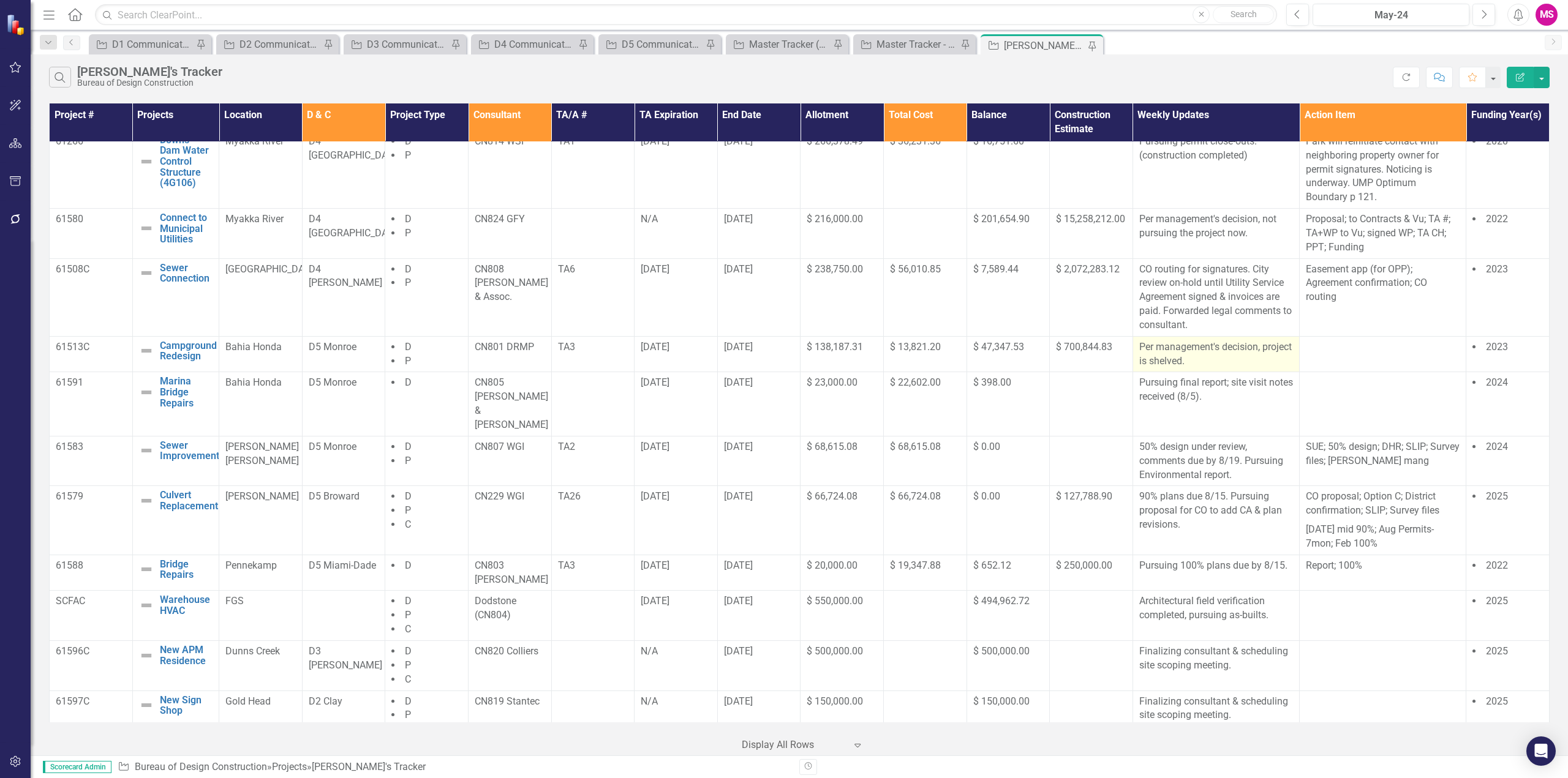
click at [1187, 368] on p "Per management's decision, project is shelved." at bounding box center [1216, 354] width 154 height 28
click at [1221, 394] on p "Pursuing final report; site visit notes received (8/5)." at bounding box center [1216, 390] width 154 height 28
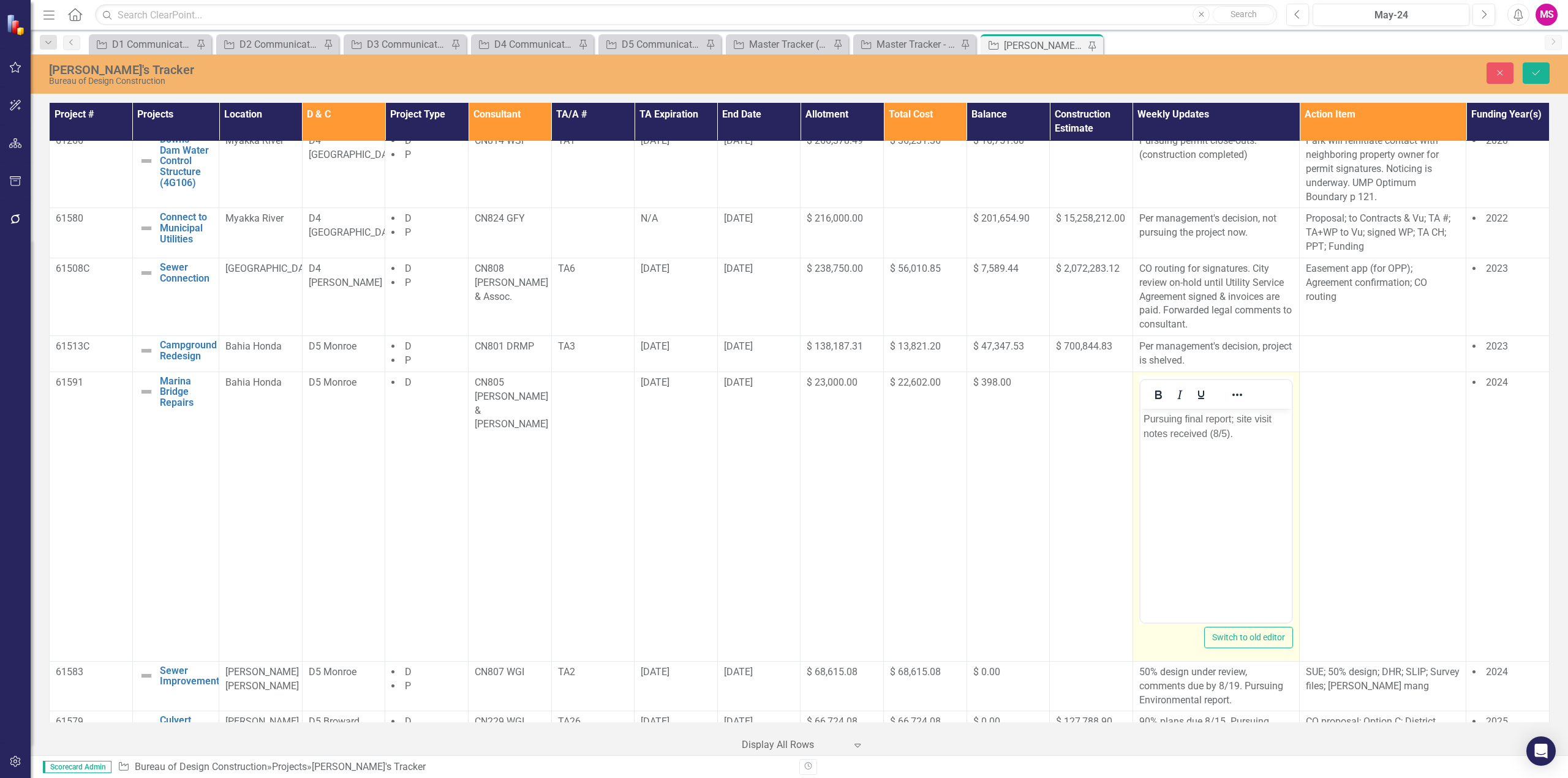
scroll to position [0, 0]
click at [1231, 419] on p "Pursuing final report; site visit notes received (8/5)." at bounding box center [1215, 426] width 145 height 29
click at [1163, 432] on p "Pursuing final report, due by monthend; site visit notes received (8/5)." at bounding box center [1215, 434] width 145 height 44
click at [1250, 429] on p "Pursuing final report, due by 9/; site visit notes received (8/5)." at bounding box center [1215, 426] width 145 height 29
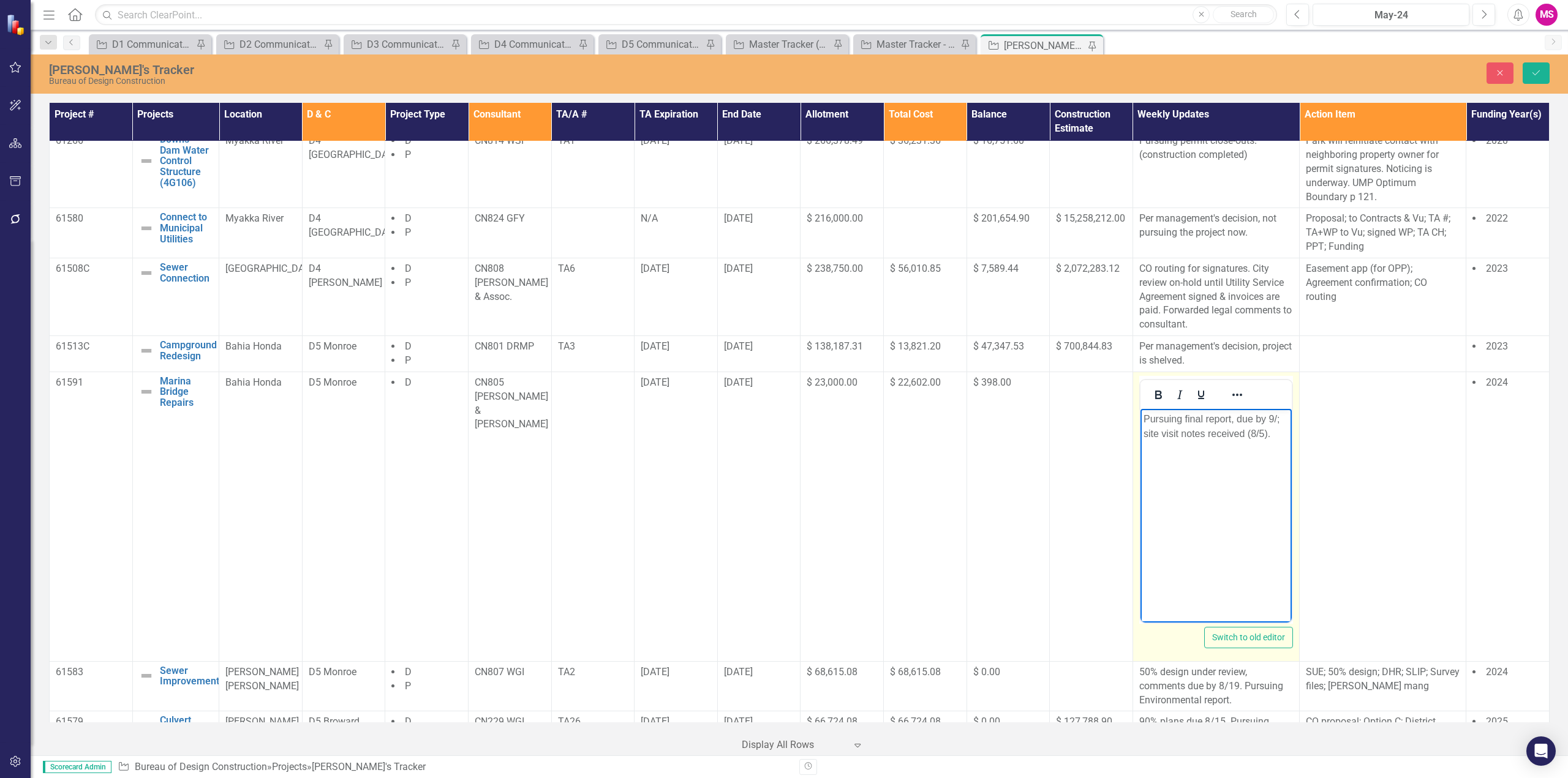
click at [1277, 415] on p "Pursuing final report, due by 9/; site visit notes received (8/5)." at bounding box center [1215, 426] width 145 height 29
drag, startPoint x: 1277, startPoint y: 433, endPoint x: 1133, endPoint y: 433, distance: 144.0
click at [1140, 433] on html "Pursuing final report, due by 9/5. site visit notes received (8/5)." at bounding box center [1215, 500] width 151 height 184
click at [1246, 417] on p "Pursuing final report, due by 9/5." at bounding box center [1215, 419] width 145 height 15
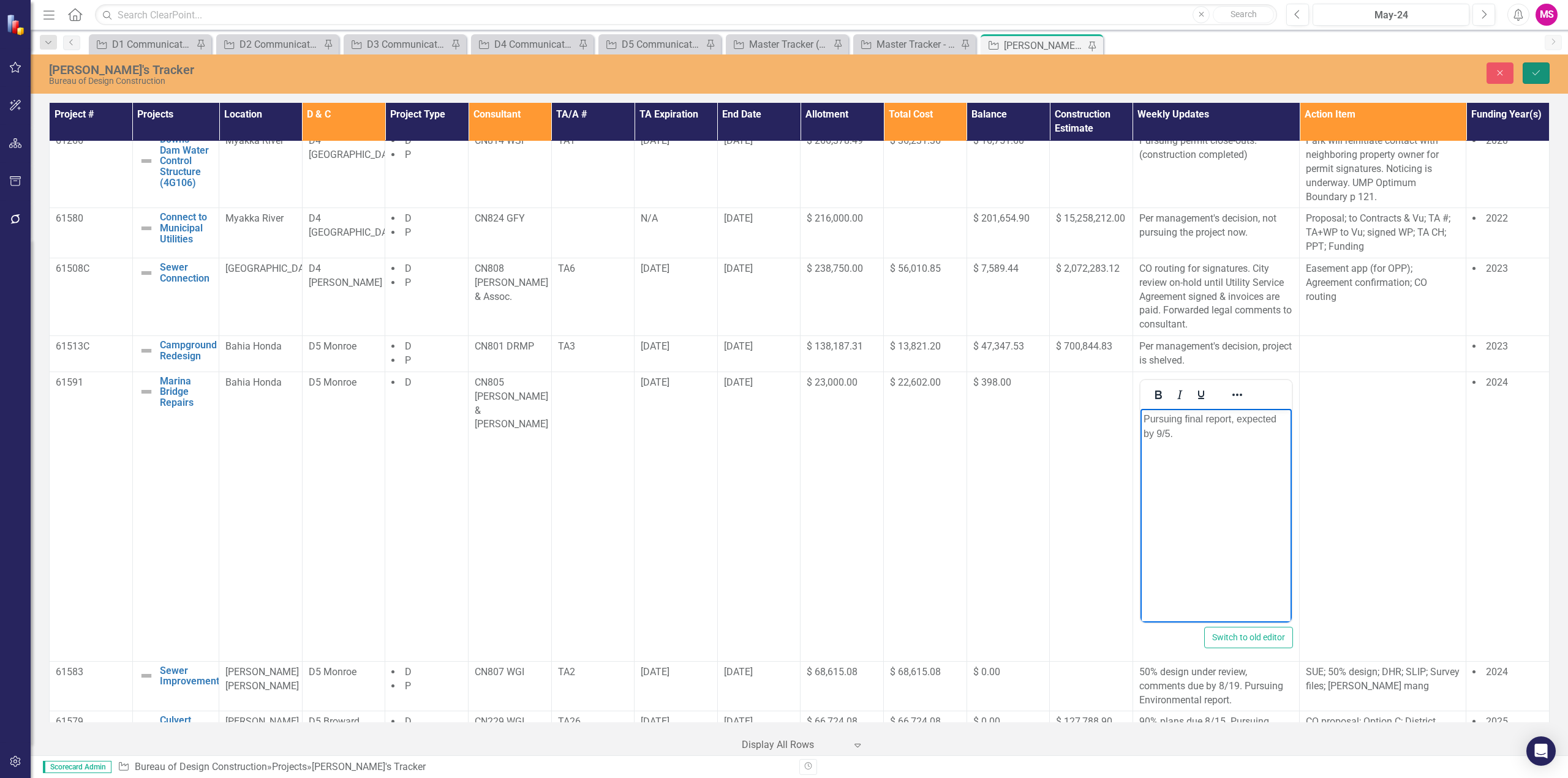
click at [1533, 72] on icon "Save" at bounding box center [1536, 73] width 11 height 9
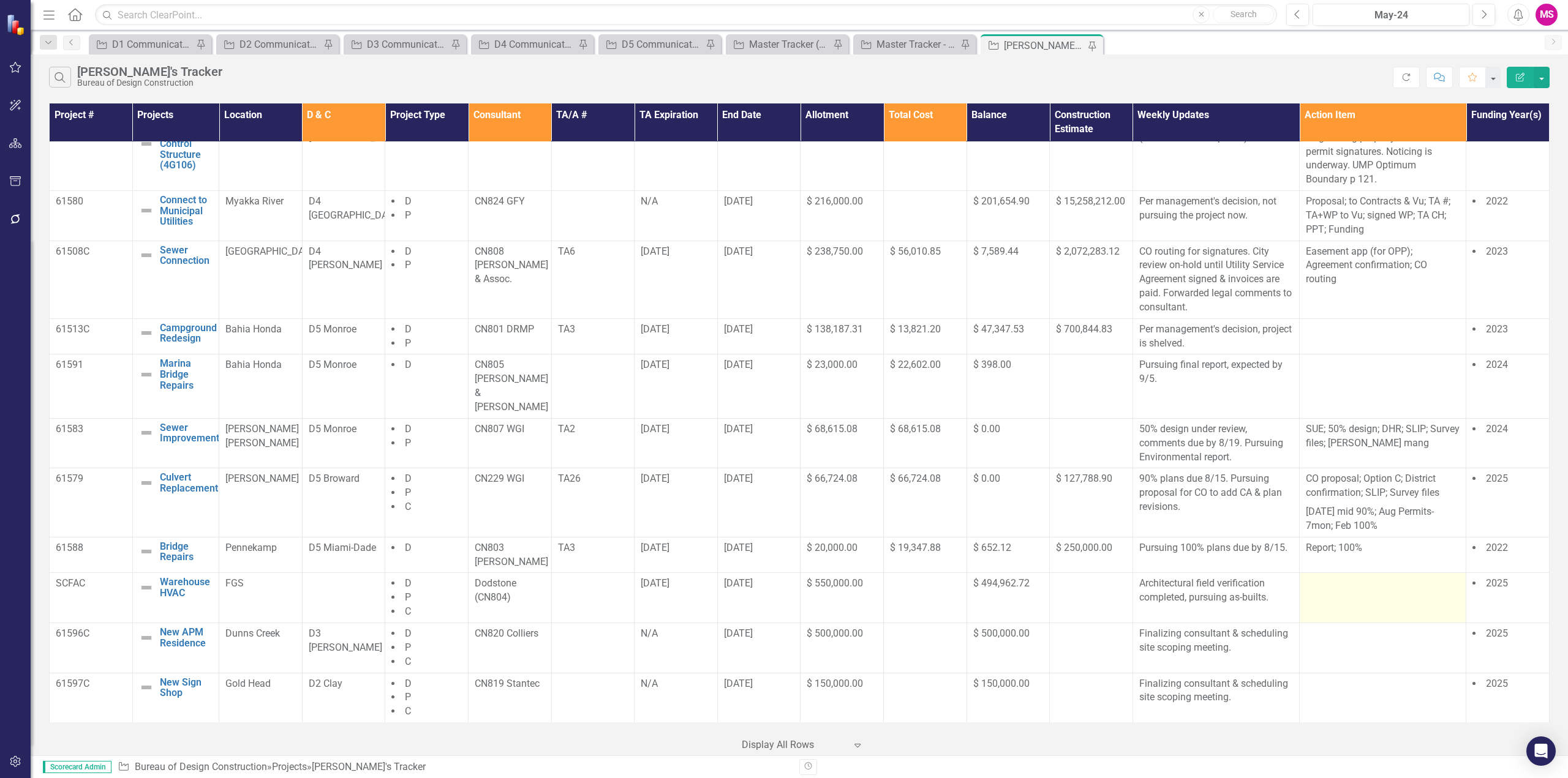
scroll to position [787, 0]
